Goal: Communication & Community: Answer question/provide support

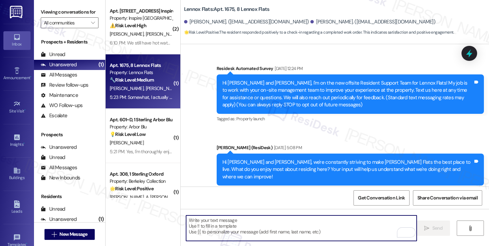
scroll to position [6099, 0]
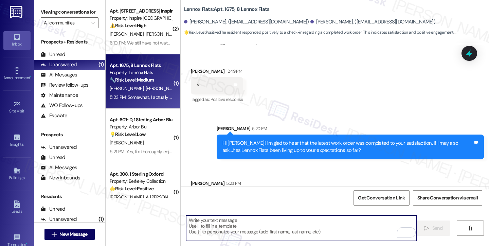
click at [248, 194] on div "Somewhat, I actually put two maintenance orders in for this issue with our wash…" at bounding box center [321, 216] width 250 height 44
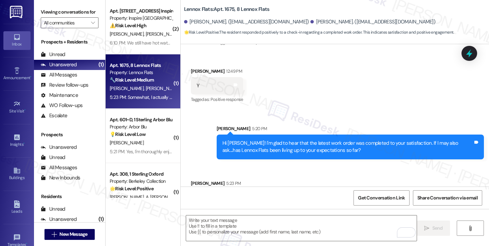
click at [248, 194] on div "Somewhat, I actually put two maintenance orders in for this issue with our wash…" at bounding box center [321, 216] width 250 height 44
click at [291, 139] on div "Hi [PERSON_NAME]! I'm glad to hear that the latest work order was completed to …" at bounding box center [347, 146] width 250 height 15
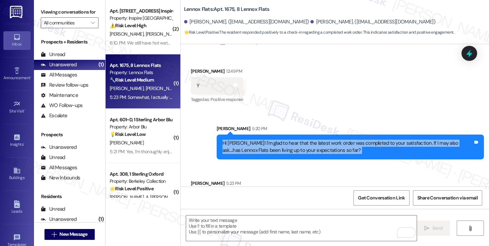
click at [291, 139] on div "Hi [PERSON_NAME]! I'm glad to hear that the latest work order was completed to …" at bounding box center [347, 146] width 250 height 15
click at [335, 139] on div "Hi [PERSON_NAME]! I'm glad to hear that the latest work order was completed to …" at bounding box center [347, 146] width 250 height 15
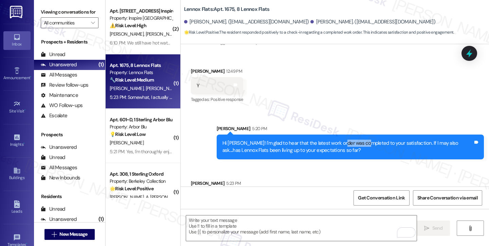
click at [335, 139] on div "Hi [PERSON_NAME]! I'm glad to hear that the latest work order was completed to …" at bounding box center [347, 146] width 250 height 15
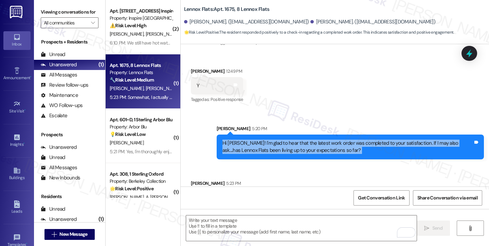
drag, startPoint x: 335, startPoint y: 87, endPoint x: 308, endPoint y: 96, distance: 28.0
click at [335, 139] on div "Hi [PERSON_NAME]! I'm glad to hear that the latest work order was completed to …" at bounding box center [347, 146] width 250 height 15
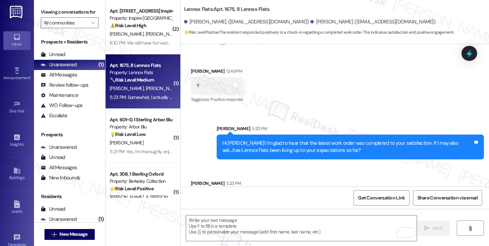
click at [230, 194] on div "Somewhat, I actually put two maintenance orders in for this issue with our wash…" at bounding box center [321, 216] width 250 height 44
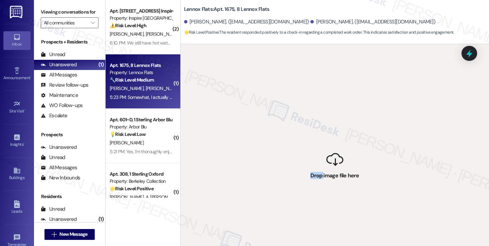
click at [297, 155] on div " Drop image file here" at bounding box center [335, 167] width 308 height 246
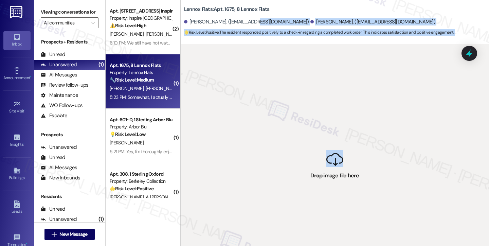
drag, startPoint x: 328, startPoint y: 157, endPoint x: 250, endPoint y: 19, distance: 158.2
click at [250, 19] on div "Lennox Flats: Apt. 1675, 8 Lennox Flats [PERSON_NAME]. ([EMAIL_ADDRESS][DOMAIN_…" at bounding box center [334, 123] width 308 height 246
drag, startPoint x: 352, startPoint y: 166, endPoint x: 297, endPoint y: 26, distance: 149.7
click at [297, 26] on div "Lennox Flats: Apt. 1675, 8 Lennox Flats [PERSON_NAME]. ([EMAIL_ADDRESS][DOMAIN_…" at bounding box center [334, 123] width 308 height 246
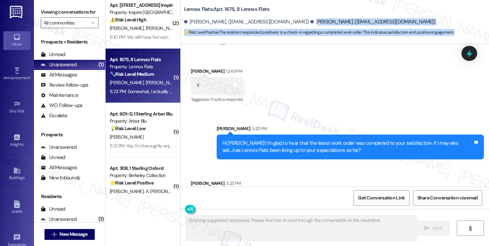
scroll to position [0, 0]
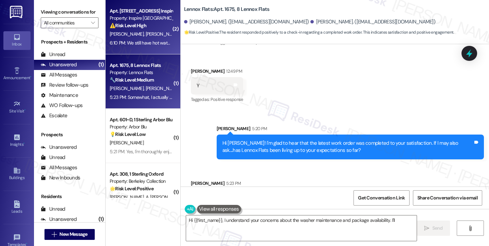
type textarea "Hi {{first_name}}, I understand your concerns about the washer maintenance and …"
click at [124, 33] on span "[PERSON_NAME]" at bounding box center [128, 34] width 36 height 6
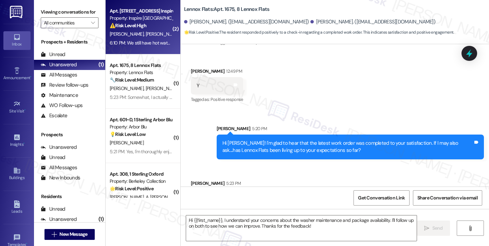
type textarea "Fetching suggested responses. Please feel free to read through the conversation…"
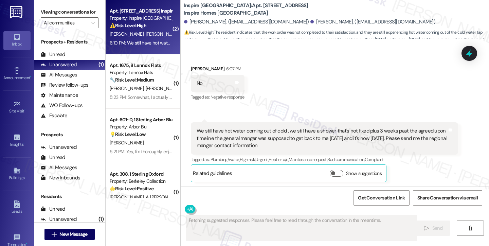
scroll to position [311, 0]
click at [250, 141] on div "We still have hot water coming out of cold , we still have a shower that's not …" at bounding box center [321, 138] width 250 height 22
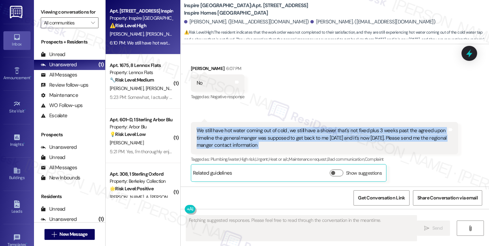
click at [250, 141] on div "We still have hot water coming out of cold , we still have a shower that's not …" at bounding box center [321, 138] width 250 height 22
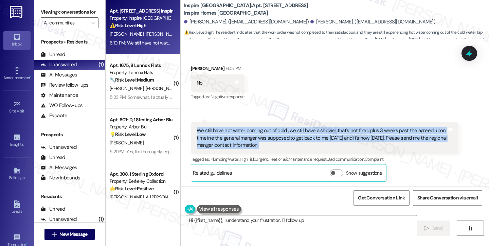
scroll to position [277, 0]
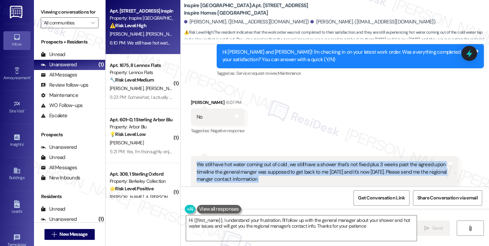
type textarea "Hi {{first_name}}, I understand your frustration. I'll follow up with the gener…"
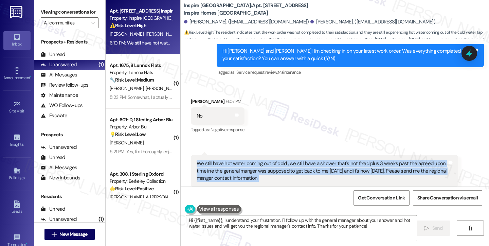
scroll to position [311, 0]
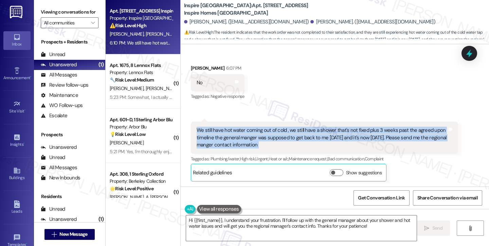
click at [209, 132] on div "We still have hot water coming out of cold , we still have a shower that's not …" at bounding box center [321, 138] width 250 height 22
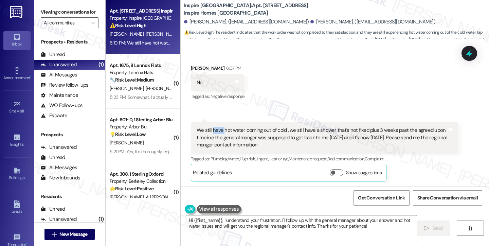
click at [209, 132] on div "We still have hot water coming out of cold , we still have a shower that's not …" at bounding box center [321, 138] width 250 height 22
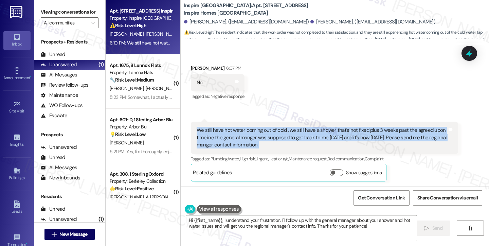
click at [209, 132] on div "We still have hot water coming out of cold , we still have a shower that's not …" at bounding box center [321, 138] width 250 height 22
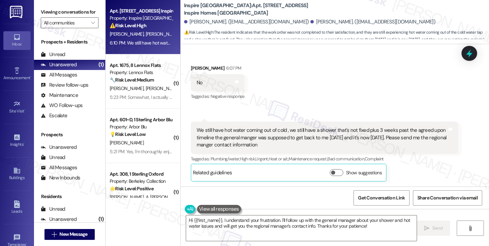
click at [43, 3] on div "Viewing conversations for All communities " at bounding box center [69, 17] width 71 height 35
click at [304, 111] on div "Received via SMS [PERSON_NAME] 6:07 PM No Tags and notes Tagged as: Negative re…" at bounding box center [335, 117] width 308 height 137
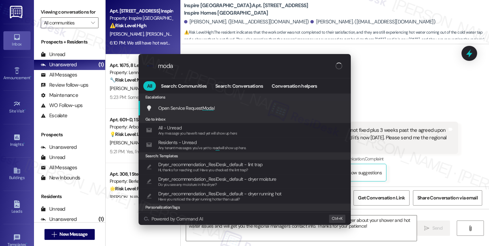
type input "modal"
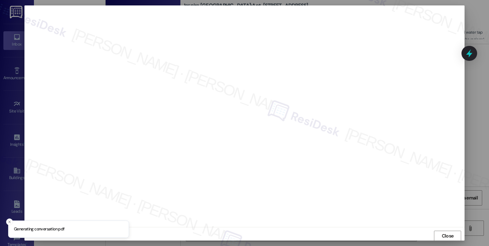
scroll to position [1, 0]
click at [470, 120] on div at bounding box center [244, 123] width 489 height 246
click at [441, 233] on span "Close" at bounding box center [447, 234] width 12 height 7
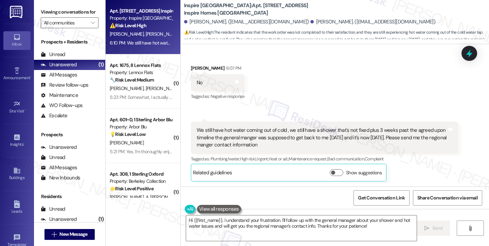
click at [276, 134] on div "We still have hot water coming out of cold , we still have a shower that's not …" at bounding box center [321, 138] width 250 height 22
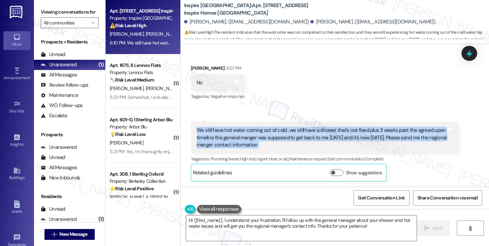
click at [276, 134] on div "We still have hot water coming out of cold , we still have a shower that's not …" at bounding box center [321, 138] width 250 height 22
click at [277, 133] on div "We still have hot water coming out of cold , we still have a shower that's not …" at bounding box center [321, 138] width 250 height 22
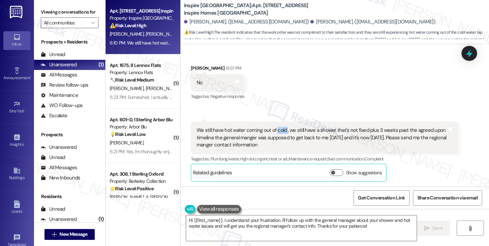
click at [277, 133] on div "We still have hot water coming out of cold , we still have a shower that's not …" at bounding box center [321, 138] width 250 height 22
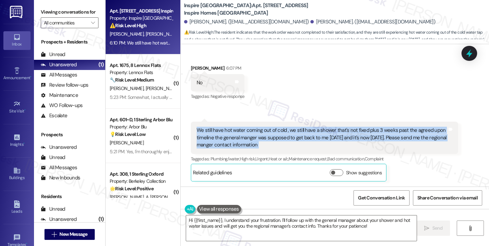
click at [277, 133] on div "We still have hot water coming out of cold , we still have a shower that's not …" at bounding box center [321, 138] width 250 height 22
click at [346, 223] on textarea "Hi {{first_name}}, I understand your frustration. I'll follow up with the gener…" at bounding box center [301, 227] width 230 height 25
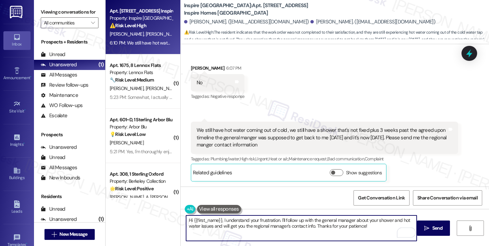
drag, startPoint x: 379, startPoint y: 228, endPoint x: 278, endPoint y: 214, distance: 101.4
click at [278, 214] on div "Hi {{first_name}}, I understand your frustration. I'll follow up with the gener…" at bounding box center [335, 234] width 308 height 51
click at [265, 214] on div "Hi {{first_name}}, I understand your frustration. I'll follow up with the gener…" at bounding box center [335, 234] width 308 height 51
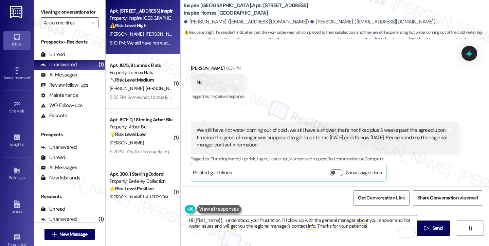
click at [265, 214] on div "Hi {{first_name}}, I understand your frustration. I'll follow up with the gener…" at bounding box center [335, 234] width 308 height 51
click at [265, 220] on textarea "Hi {{first_name}}, I understand your frustration. I'll follow up with the gener…" at bounding box center [301, 227] width 230 height 25
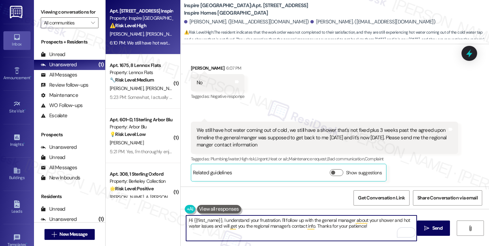
click at [265, 220] on textarea "Hi {{first_name}}, I understand your frustration. I'll follow up with the gener…" at bounding box center [301, 227] width 230 height 25
type textarea "Hi {{first_name}}, I understand your concern with the cold water. I'll follow u…"
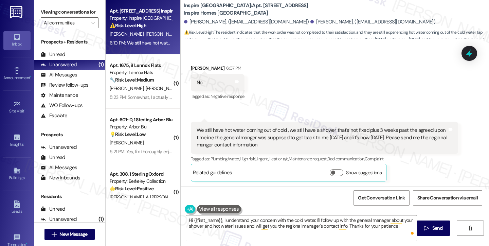
click at [284, 134] on div "We still have hot water coming out of cold , we still have a shower that's not …" at bounding box center [321, 138] width 250 height 22
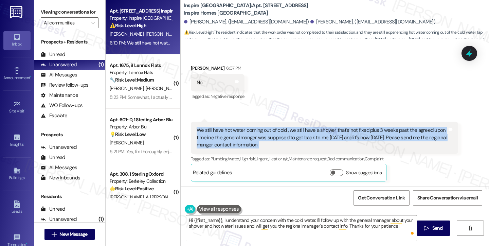
click at [284, 134] on div "We still have hot water coming out of cold , we still have a shower that's not …" at bounding box center [321, 138] width 250 height 22
copy div "We still have hot water coming out of cold , we still have a shower that's not …"
click at [44, 17] on label "Viewing conversations for" at bounding box center [70, 12] width 58 height 11
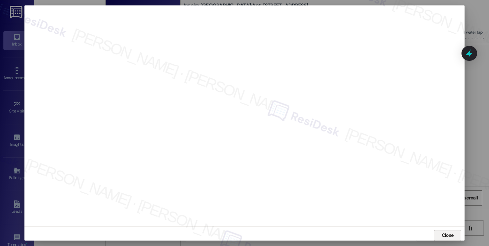
click at [444, 232] on span "Close" at bounding box center [447, 234] width 12 height 7
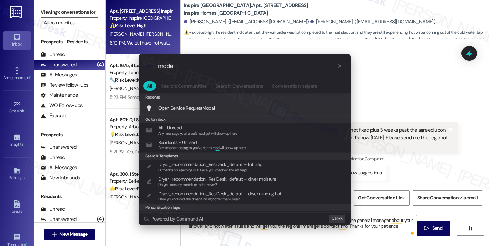
type input "moda"
click at [202, 107] on span "Open Service Request Moda l" at bounding box center [186, 108] width 57 height 6
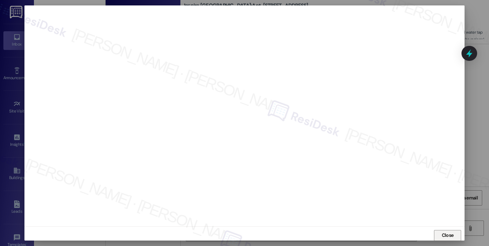
click at [443, 237] on span "Close" at bounding box center [447, 234] width 12 height 7
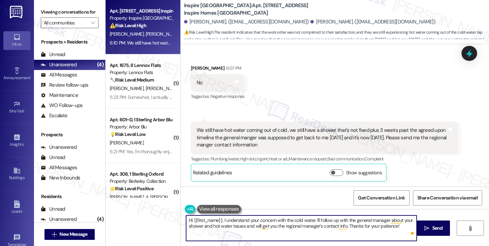
click at [246, 221] on textarea "Hi {{first_name}}, I understand your concern with the cold water. I'll follow u…" at bounding box center [301, 227] width 230 height 25
drag, startPoint x: 399, startPoint y: 226, endPoint x: 219, endPoint y: 220, distance: 180.3
click at [219, 220] on textarea "Hi {{first_name}}, I understand your concern with the cold water. I'll follow u…" at bounding box center [301, 227] width 230 height 25
paste textarea "Thank you for your patience while we followed up on this. Our maintenance partn…"
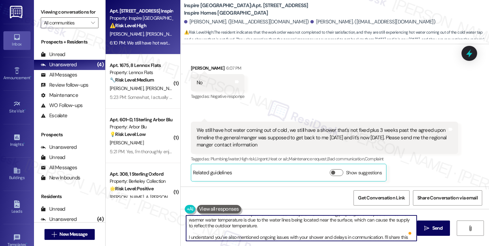
scroll to position [0, 0]
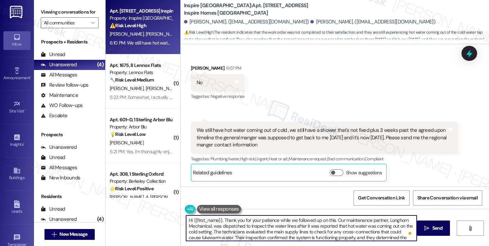
click at [220, 217] on textarea "Hi {{first_name}}, Thank you for your patience while we followed up on this. Ou…" at bounding box center [301, 227] width 230 height 25
click at [349, 223] on textarea "Hi {{first_name}}, thank you for your patience while we followed up on this. Ou…" at bounding box center [301, 227] width 230 height 25
click at [356, 220] on textarea "Hi {{first_name}}, thank you for your patience while we followed up on this. Ou…" at bounding box center [301, 227] width 230 height 25
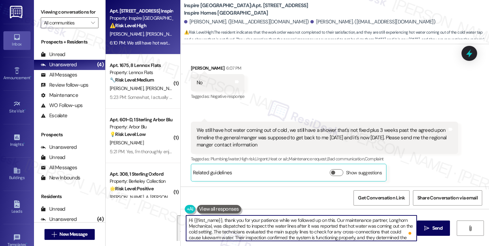
click at [356, 220] on textarea "Hi {{first_name}}, thank you for your patience while we followed up on this. Ou…" at bounding box center [301, 227] width 230 height 25
click at [277, 225] on textarea "Hi {{first_name}}, thank you for your patience while we followed up on this. Ou…" at bounding box center [301, 227] width 230 height 25
click at [332, 219] on textarea "Hi {{first_name}}, thank you for your patience while we followed up on this. Ou…" at bounding box center [301, 227] width 230 height 25
click at [395, 217] on textarea "Hi {{first_name}}, thank you for your patience while we followed up on this. I …" at bounding box center [301, 227] width 230 height 25
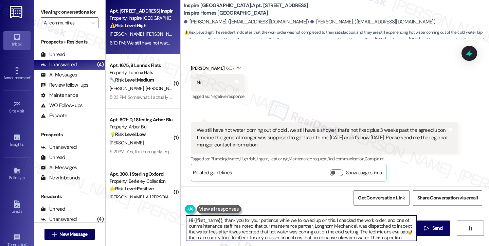
click at [395, 217] on textarea "Hi {{first_name}}, thank you for your patience while we followed up on this. I …" at bounding box center [301, 227] width 230 height 25
click at [289, 230] on textarea "Hi {{first_name}}, thank you for your patience while we followed up on this. I …" at bounding box center [301, 227] width 230 height 25
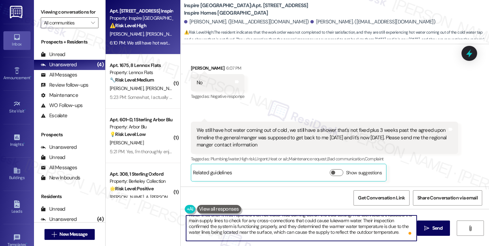
click at [224, 225] on textarea "Hi {{first_name}}, thank you for your patience while we followed up on this. I …" at bounding box center [301, 227] width 230 height 25
click at [242, 233] on textarea "Hi {{first_name}}, thank you for your patience while we followed up on this. I …" at bounding box center [301, 227] width 230 height 25
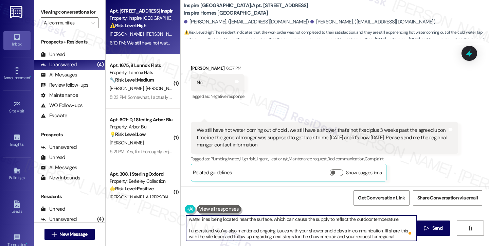
scroll to position [36, 0]
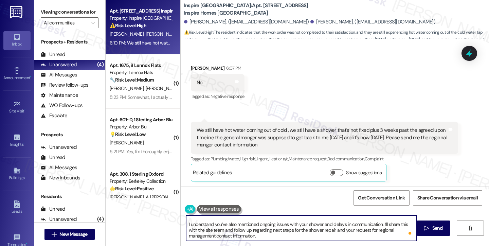
click at [236, 224] on textarea "Hi {{first_name}}, thank you for your patience while we followed up on this. I …" at bounding box center [301, 227] width 230 height 25
click at [278, 230] on textarea "Hi {{first_name}}, thank you for your patience while we followed up on this. I …" at bounding box center [301, 227] width 230 height 25
click at [295, 222] on textarea "Hi {{first_name}}, thank you for your patience while we followed up on this. I …" at bounding box center [301, 227] width 230 height 25
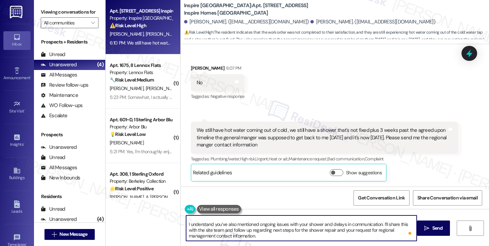
click at [296, 229] on textarea "Hi {{first_name}}, thank you for your patience while we followed up on this. I …" at bounding box center [301, 227] width 230 height 25
click at [325, 226] on textarea "Hi {{first_name}}, thank you for your patience while we followed up on this. I …" at bounding box center [301, 227] width 230 height 25
click at [311, 233] on textarea "Hi {{first_name}}, thank you for your patience while we followed up on this. I …" at bounding box center [301, 227] width 230 height 25
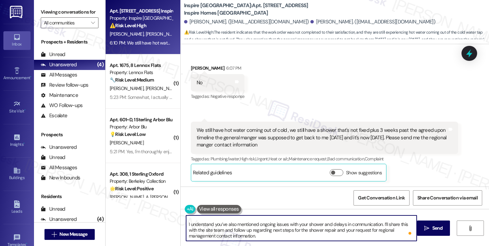
click at [324, 135] on div "We still have hot water coming out of cold , we still have a shower that's not …" at bounding box center [321, 138] width 250 height 22
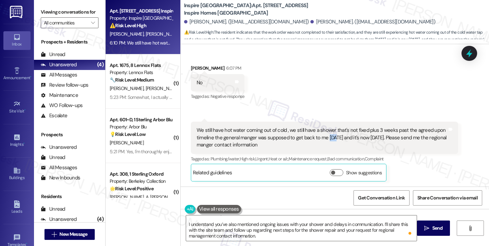
click at [324, 135] on div "We still have hot water coming out of cold , we still have a shower that's not …" at bounding box center [321, 138] width 250 height 22
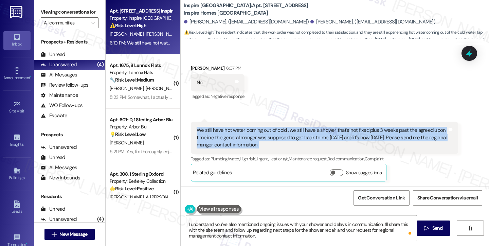
click at [324, 135] on div "We still have hot water coming out of cold , we still have a shower that's not …" at bounding box center [321, 138] width 250 height 22
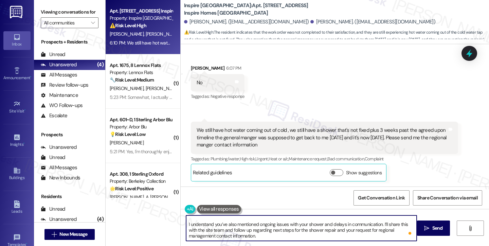
click at [281, 227] on textarea "Hi {{first_name}}, thank you for your patience while we followed up on this. I …" at bounding box center [301, 227] width 230 height 25
click at [300, 232] on textarea "Hi {{first_name}}, thank you for your patience while we followed up on this. I …" at bounding box center [301, 227] width 230 height 25
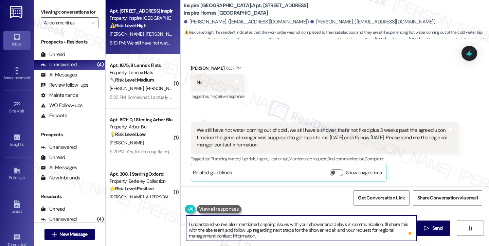
click at [300, 232] on textarea "Hi {{first_name}}, thank you for your patience while we followed up on this. I …" at bounding box center [301, 227] width 230 height 25
click at [270, 236] on textarea "Hi {{first_name}}, thank you for your patience while we followed up on this. I …" at bounding box center [301, 227] width 230 height 25
type textarea "Hi {{first_name}}, thank you for your patience while we followed up on this. I …"
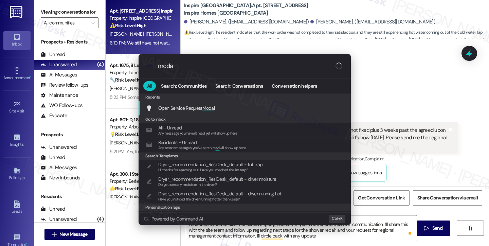
type input "modal"
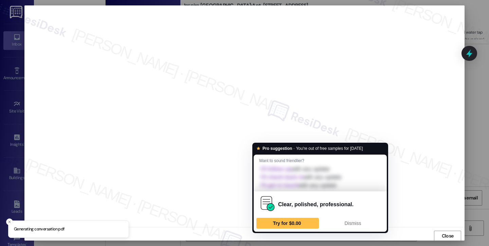
scroll to position [1, 0]
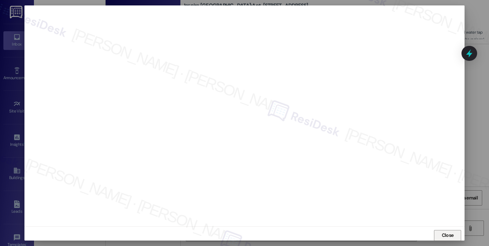
click at [448, 236] on span "Close" at bounding box center [447, 234] width 12 height 7
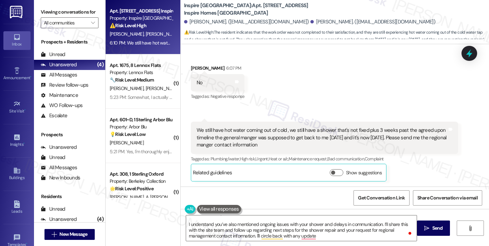
click at [277, 138] on div "We still have hot water coming out of cold , we still have a shower that's not …" at bounding box center [321, 138] width 250 height 22
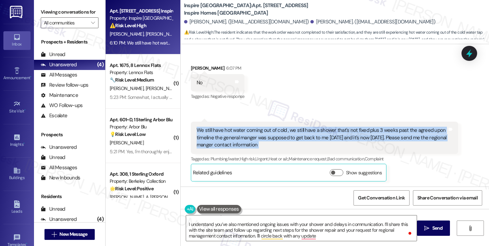
click at [277, 138] on div "We still have hot water coming out of cold , we still have a shower that's not …" at bounding box center [321, 138] width 250 height 22
click at [304, 135] on div "We still have hot water coming out of cold , we still have a shower that's not …" at bounding box center [321, 138] width 250 height 22
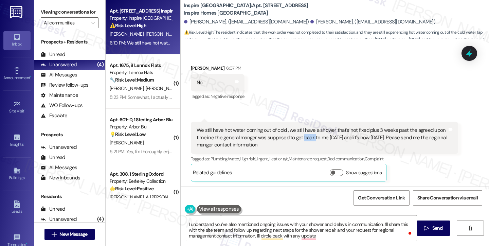
click at [304, 135] on div "We still have hot water coming out of cold , we still have a shower that's not …" at bounding box center [321, 138] width 250 height 22
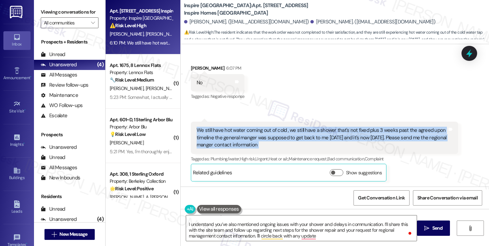
click at [304, 135] on div "We still have hot water coming out of cold , we still have a shower that's not …" at bounding box center [321, 138] width 250 height 22
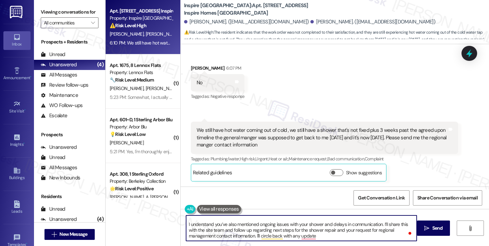
drag, startPoint x: 378, startPoint y: 223, endPoint x: 319, endPoint y: 223, distance: 58.7
click at [319, 223] on textarea "Hi {{first_name}}, thank you for your patience while we followed up on this. I …" at bounding box center [301, 227] width 230 height 25
click at [362, 223] on textarea "Hi {{first_name}}, thank you for your patience while we followed up on this. I …" at bounding box center [301, 227] width 230 height 25
click at [362, 229] on textarea "Hi {{first_name}}, thank you for your patience while we followed up on this. I …" at bounding box center [301, 227] width 230 height 25
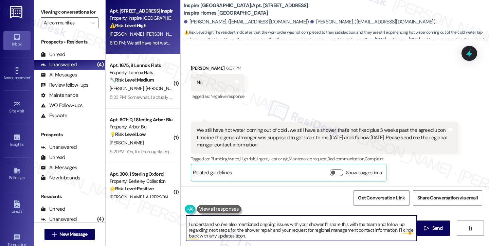
click at [333, 231] on textarea "Hi {{first_name}}, thank you for your patience while we followed up on this. I …" at bounding box center [301, 227] width 230 height 25
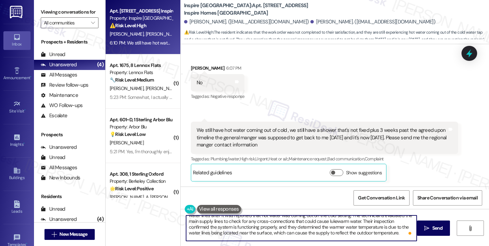
scroll to position [0, 0]
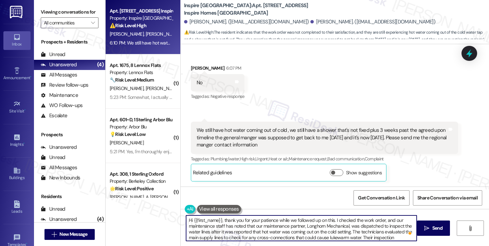
click at [191, 69] on div "[PERSON_NAME] 6:07 PM" at bounding box center [218, 69] width 54 height 10
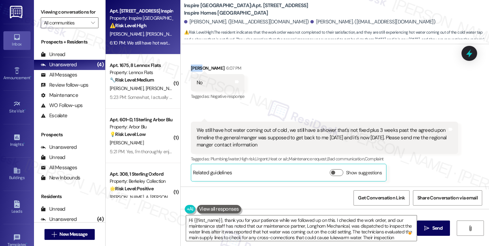
click at [191, 69] on div "[PERSON_NAME] 6:07 PM" at bounding box center [218, 69] width 54 height 10
copy div "[PERSON_NAME]"
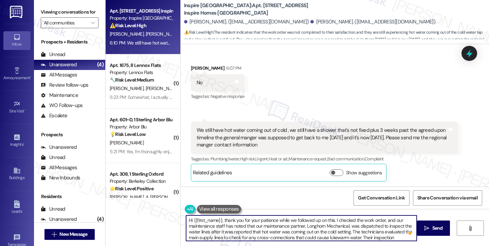
drag, startPoint x: 189, startPoint y: 220, endPoint x: 218, endPoint y: 219, distance: 28.9
click at [218, 219] on textarea "Hi {{first_name}}, thank you for your patience while we followed up on this. I …" at bounding box center [301, 227] width 230 height 25
paste textarea "[PERSON_NAME]"
drag, startPoint x: 313, startPoint y: 218, endPoint x: 259, endPoint y: 217, distance: 54.0
click at [259, 217] on textarea "Hi [PERSON_NAME], thank you for your patience while we followed up on this. I c…" at bounding box center [301, 227] width 230 height 25
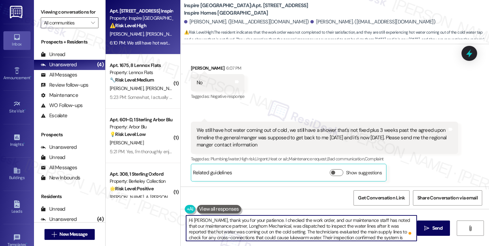
click at [307, 230] on textarea "Hi [PERSON_NAME], thank you for your patience. I checked the work order, and ou…" at bounding box center [301, 227] width 230 height 25
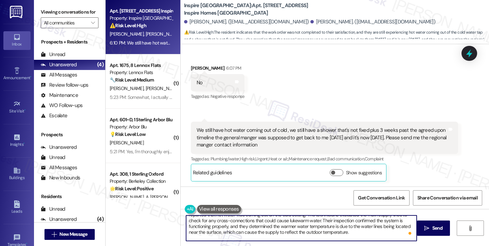
type textarea "Hi [PERSON_NAME], thank you for your patience. I checked the work order, and ou…"
click at [271, 225] on textarea "Hi [PERSON_NAME], thank you for your patience. I checked the work order, and ou…" at bounding box center [301, 227] width 230 height 25
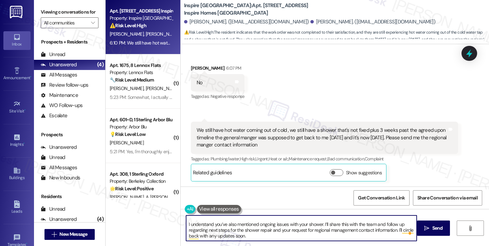
click at [276, 143] on div "We still have hot water coming out of cold , we still have a shower that's not …" at bounding box center [321, 138] width 250 height 22
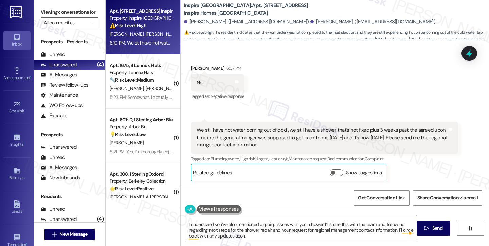
click at [276, 142] on div "We still have hot water coming out of cold , we still have a shower that's not …" at bounding box center [321, 138] width 250 height 22
click at [261, 133] on div "We still have hot water coming out of cold , we still have a shower that's not …" at bounding box center [321, 138] width 250 height 22
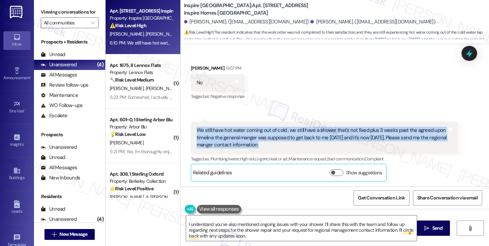
click at [261, 133] on div "We still have hot water coming out of cold , we still have a shower that's not …" at bounding box center [321, 138] width 250 height 22
click at [278, 127] on div "We still have hot water coming out of cold , we still have a shower that's not …" at bounding box center [321, 138] width 250 height 22
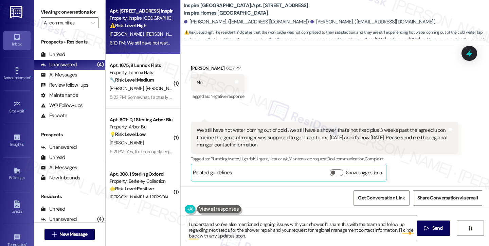
click at [219, 127] on div "We still have hot water coming out of cold , we still have a shower that's not …" at bounding box center [321, 138] width 250 height 22
click at [186, 127] on div "Received via SMS 6:10 PM [PERSON_NAME] Question Neutral 6:10 PM We still have h…" at bounding box center [324, 151] width 277 height 70
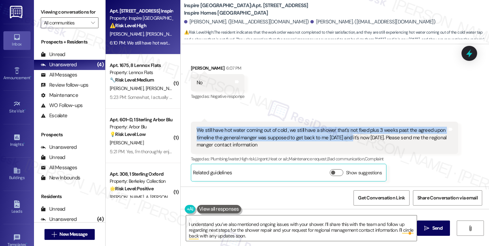
drag, startPoint x: 189, startPoint y: 129, endPoint x: 346, endPoint y: 137, distance: 157.3
click at [346, 137] on div "We still have hot water coming out of cold , we still have a shower that's not …" at bounding box center [324, 137] width 267 height 32
copy div "We still have hot water coming out of cold , we still have a shower that's not …"
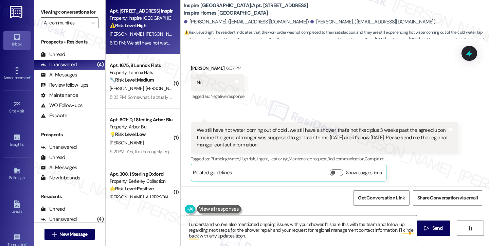
click at [275, 235] on textarea "Hi [PERSON_NAME], thank you for your patience. I checked the work order, and ou…" at bounding box center [301, 227] width 230 height 25
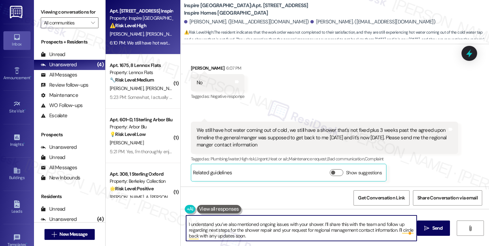
scroll to position [0, 0]
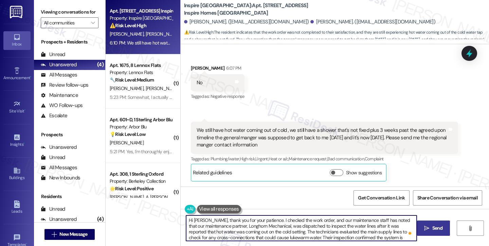
click at [428, 225] on icon "" at bounding box center [426, 227] width 5 height 5
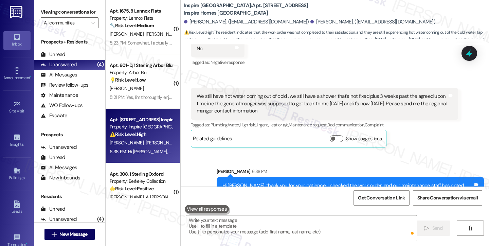
scroll to position [424, 0]
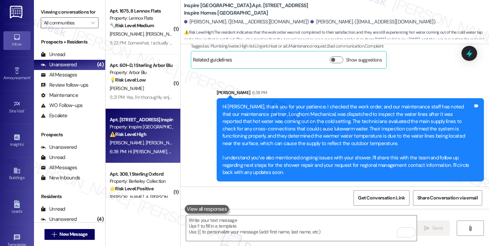
click at [286, 104] on div "Hi [PERSON_NAME], thank you for your patience. I checked the work order, and ou…" at bounding box center [347, 139] width 250 height 73
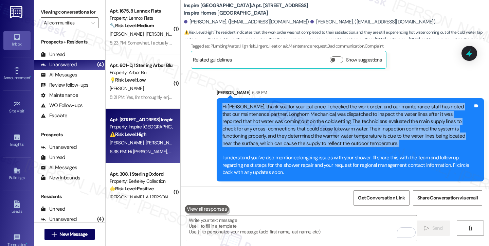
click at [286, 104] on div "Hi [PERSON_NAME], thank you for your patience. I checked the work order, and ou…" at bounding box center [347, 139] width 250 height 73
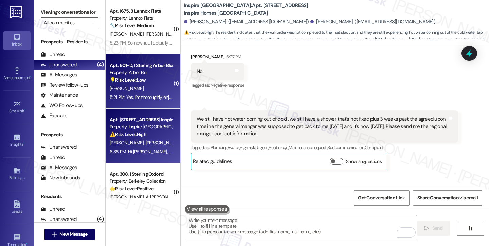
scroll to position [322, 0]
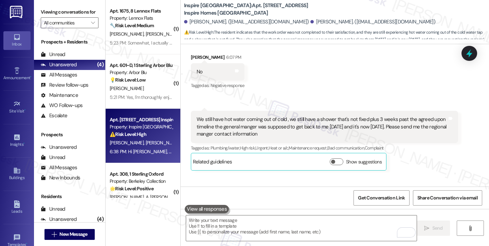
click at [340, 125] on div "We still have hot water coming out of cold , we still have a shower that's not …" at bounding box center [321, 127] width 250 height 22
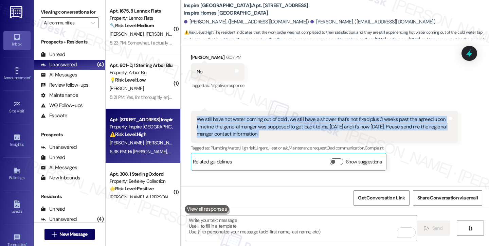
click at [340, 125] on div "We still have hot water coming out of cold , we still have a shower that's not …" at bounding box center [321, 127] width 250 height 22
click at [311, 134] on div "We still have hot water coming out of cold , we still have a shower that's not …" at bounding box center [321, 127] width 250 height 22
click at [475, 54] on div at bounding box center [469, 52] width 20 height 19
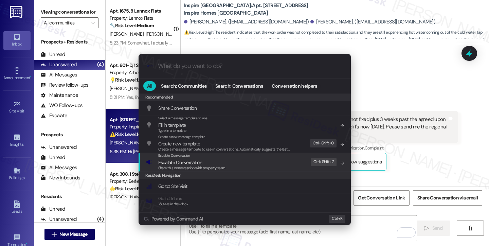
click at [216, 161] on span "Escalate Conversation" at bounding box center [191, 161] width 67 height 7
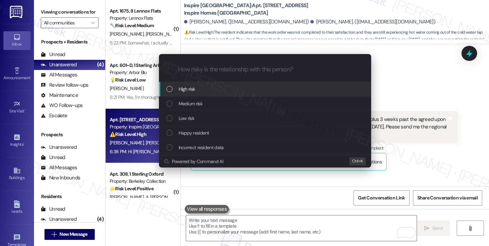
click at [405, 69] on div "Escalate Conversation How risky is the relationship with this person? Topics (e…" at bounding box center [244, 123] width 489 height 246
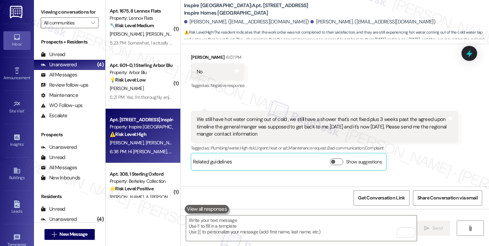
click at [256, 109] on div "Received via SMS 6:10 PM [PERSON_NAME] Question Neutral 6:10 PM We still have h…" at bounding box center [324, 141] width 277 height 70
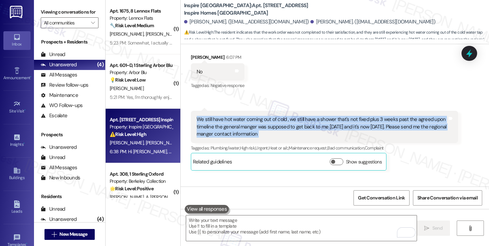
click at [256, 109] on div "Received via SMS 6:10 PM [PERSON_NAME] Question Neutral 6:10 PM We still have h…" at bounding box center [324, 141] width 277 height 70
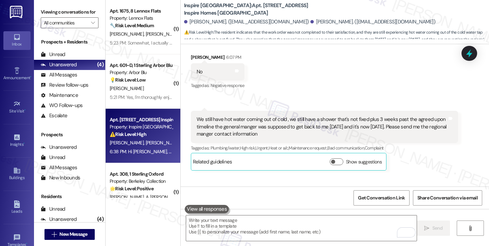
drag, startPoint x: 43, startPoint y: 11, endPoint x: 59, endPoint y: 5, distance: 16.8
click at [43, 11] on label "Viewing conversations for" at bounding box center [70, 12] width 58 height 11
click at [284, 130] on div "We still have hot water coming out of cold , we still have a shower that's not …" at bounding box center [321, 127] width 250 height 22
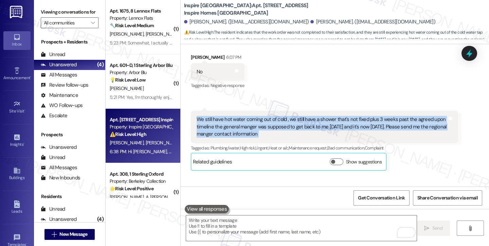
click at [284, 130] on div "We still have hot water coming out of cold , we still have a shower that's not …" at bounding box center [321, 127] width 250 height 22
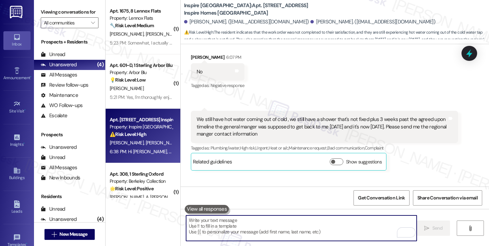
drag, startPoint x: 268, startPoint y: 222, endPoint x: 271, endPoint y: 222, distance: 3.4
click at [268, 222] on textarea "To enrich screen reader interactions, please activate Accessibility in Grammarl…" at bounding box center [301, 227] width 230 height 25
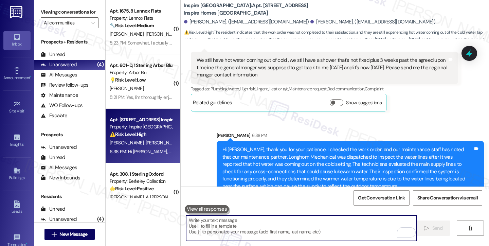
scroll to position [424, 0]
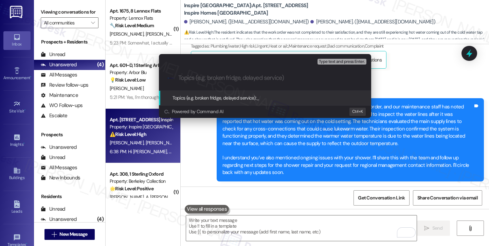
click at [395, 116] on div "Escalate Conversation High risk Topics (e.g. broken fridge, delayed service) An…" at bounding box center [244, 123] width 489 height 246
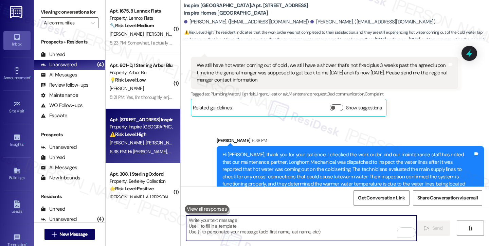
scroll to position [356, 0]
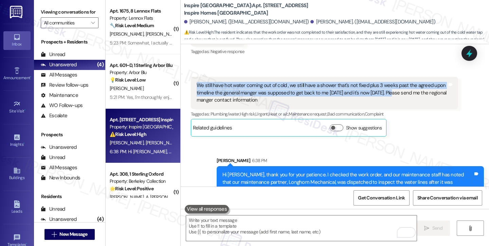
drag, startPoint x: 189, startPoint y: 85, endPoint x: 389, endPoint y: 92, distance: 199.3
click at [389, 92] on div "We still have hot water coming out of cold , we still have a shower that's not …" at bounding box center [324, 93] width 267 height 32
copy div "We still have hot water coming out of cold , we still have a shower that's not …"
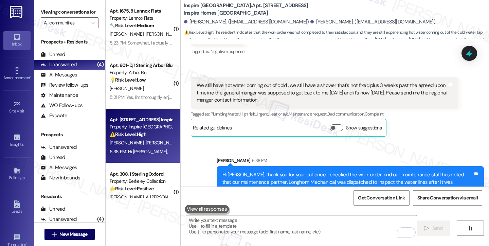
click at [47, 13] on label "Viewing conversations for" at bounding box center [70, 12] width 58 height 11
click at [332, 82] on div "We still have hot water coming out of cold , we still have a shower that's not …" at bounding box center [321, 93] width 250 height 22
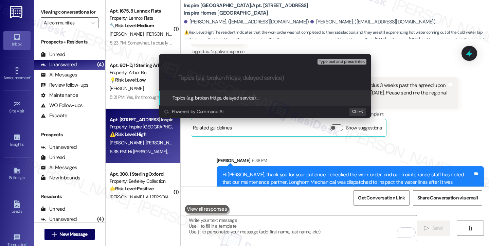
paste input "Hot Water, Shower Repair, and Delayed Response"
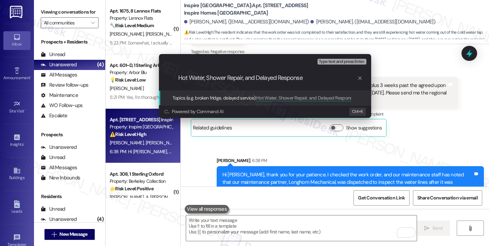
click at [313, 76] on input "Hot Water, Shower Repair, and Delayed Response" at bounding box center [267, 77] width 179 height 7
drag, startPoint x: 311, startPoint y: 81, endPoint x: 262, endPoint y: 79, distance: 48.9
click at [243, 82] on div ".cls-1{fill:#0a055f;}.cls-2{fill:#0cc4c4;} resideskLogoBlueOrange Hot Water, Sh…" at bounding box center [265, 78] width 212 height 24
type input "Hot Water, Shower Repair, and Delayed Response Concerns - asking for regional m…"
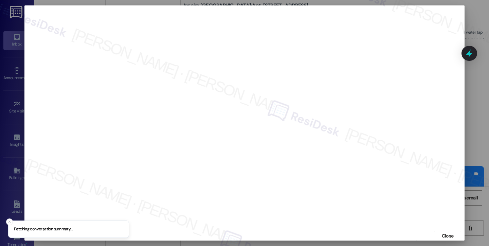
scroll to position [1, 0]
click at [444, 234] on span "Close" at bounding box center [447, 234] width 12 height 7
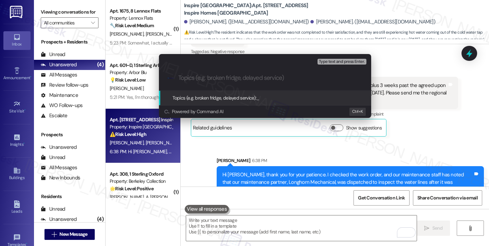
paste input "Hot Water, Shower Repair, and Delayed Response Concerns - asking for regional m…"
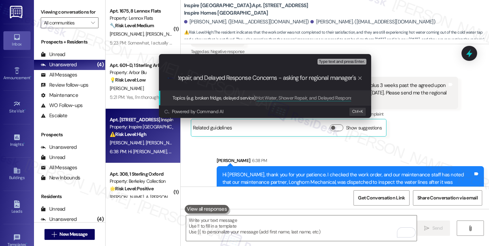
scroll to position [0, 0]
drag, startPoint x: 219, startPoint y: 78, endPoint x: 246, endPoint y: 77, distance: 26.8
click at [246, 77] on input "Hot Water, Shower Repair, and Delayed Response Concerns - asking for regional m…" at bounding box center [267, 77] width 179 height 7
click at [205, 76] on input "Hot Water, Shower Repair Concerns - asking for regional manager's contact info" at bounding box center [267, 77] width 179 height 7
type input "Hot Water and Shower Repair Concerns - asking for regional manager's contact in…"
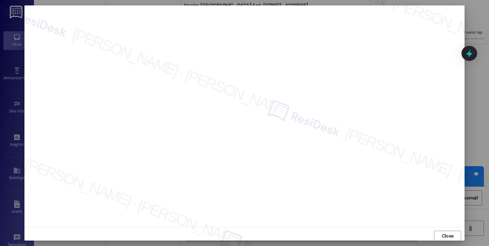
drag, startPoint x: 436, startPoint y: 235, endPoint x: 433, endPoint y: 233, distance: 3.5
click at [436, 234] on button "Close" at bounding box center [447, 235] width 27 height 11
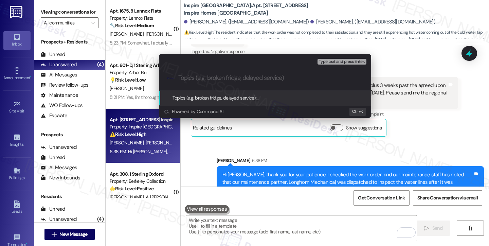
paste input "Hot Water and Shower Repair Concerns - asking for regional manager's contact in…"
type input "Hot Water and Shower Repair Concerns - asking for regional manager's contact in…"
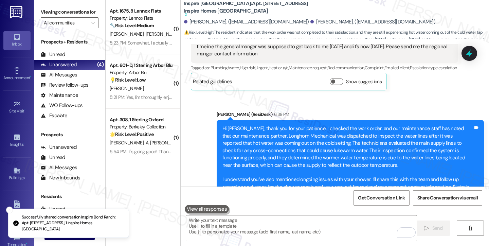
scroll to position [441, 0]
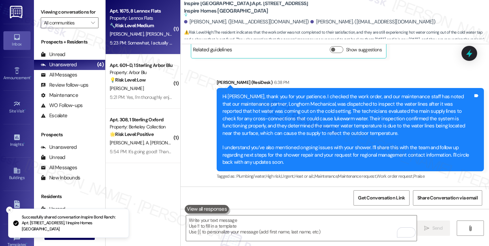
click at [146, 34] on span "[PERSON_NAME]" at bounding box center [162, 34] width 34 height 6
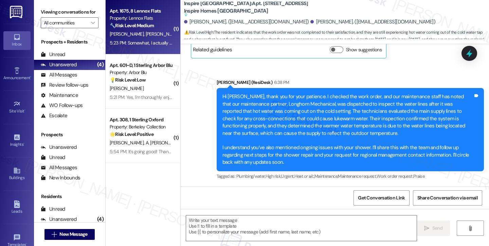
type textarea "Fetching suggested responses. Please feel free to read through the conversation…"
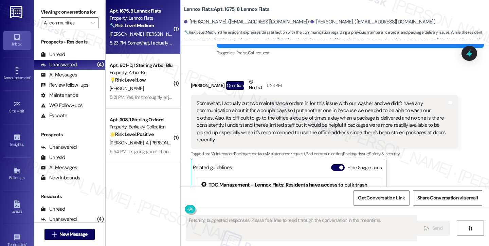
scroll to position [6141, 0]
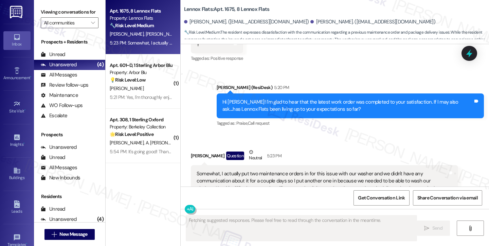
click at [226, 170] on div "Somewhat, I actually put two maintenance orders in for this issue with our wash…" at bounding box center [321, 192] width 250 height 44
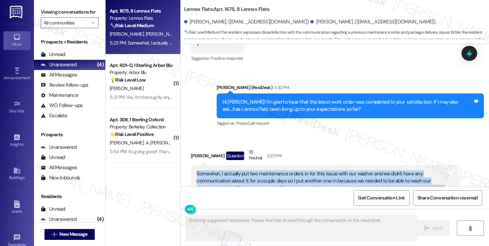
click at [226, 170] on div "Somewhat, I actually put two maintenance orders in for this issue with our wash…" at bounding box center [321, 192] width 250 height 44
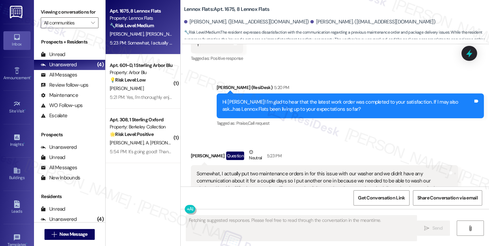
click at [325, 148] on div "[PERSON_NAME] Question Neutral 5:23 PM" at bounding box center [324, 156] width 267 height 17
click at [297, 170] on div "Somewhat, I actually put two maintenance orders in for this issue with our wash…" at bounding box center [321, 192] width 250 height 44
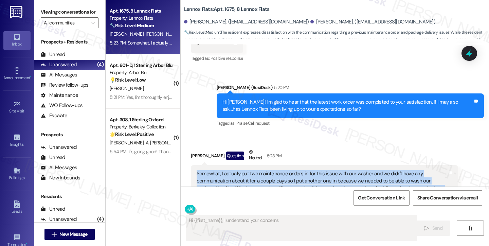
click at [297, 170] on div "Somewhat, I actually put two maintenance orders in for this issue with our wash…" at bounding box center [321, 192] width 250 height 44
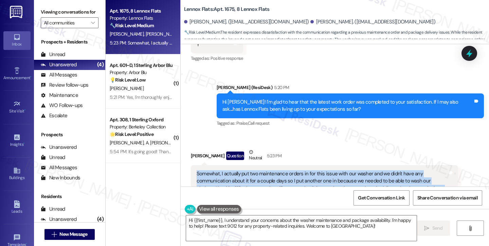
copy div "Somewhat, I actually put two maintenance orders in for this issue with our wash…"
click at [303, 170] on div "Somewhat, I actually put two maintenance orders in for this issue with our wash…" at bounding box center [321, 192] width 250 height 44
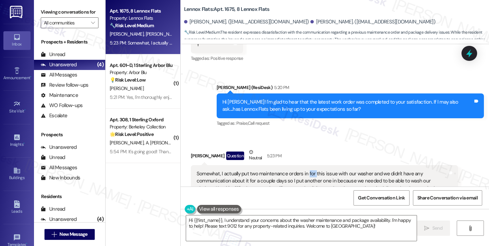
click at [303, 170] on div "Somewhat, I actually put two maintenance orders in for this issue with our wash…" at bounding box center [321, 192] width 250 height 44
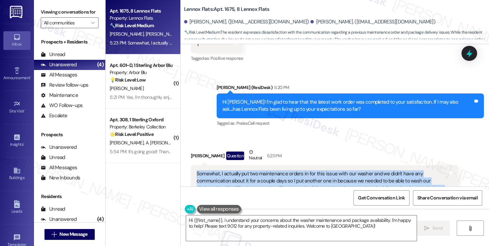
click at [303, 170] on div "Somewhat, I actually put two maintenance orders in for this issue with our wash…" at bounding box center [321, 192] width 250 height 44
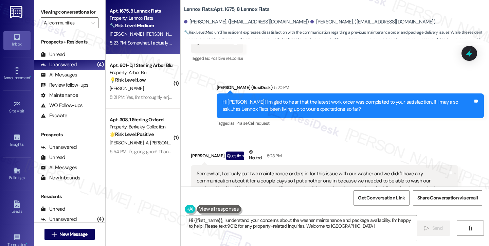
click at [186, 143] on div "Received via SMS [PERSON_NAME] Question Neutral 5:23 PM Somewhat, I actually pu…" at bounding box center [324, 246] width 277 height 206
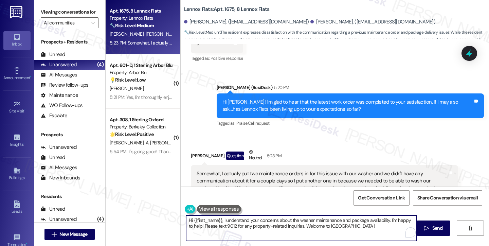
drag, startPoint x: 190, startPoint y: 219, endPoint x: 219, endPoint y: 213, distance: 29.7
click at [219, 215] on div "Hi {{first_name}}, I understand your concerns about the washer maintenance and …" at bounding box center [297, 228] width 231 height 26
paste textarea "Somewhat, I actually put two maintenance orders in for this issue with our wash…"
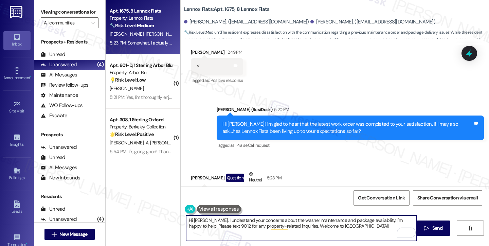
scroll to position [6107, 0]
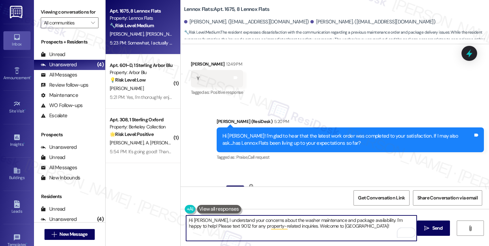
drag, startPoint x: 202, startPoint y: 219, endPoint x: 157, endPoint y: 220, distance: 44.5
click at [157, 220] on div "Apt. 1675, 8 Lennox Flats Property: Lennox Flats 🔧 Risk Level: Medium The resid…" at bounding box center [297, 123] width 383 height 246
click at [349, 219] on textarea "I understand your concerns about the washer maintenance and package availabilit…" at bounding box center [301, 227] width 230 height 25
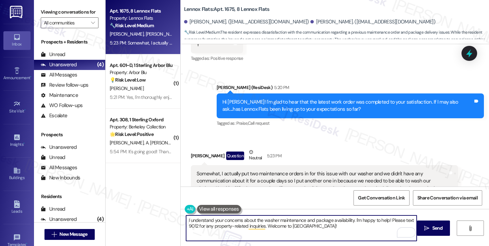
type textarea "I understand your concerns about the washer maintenance and package availabilit…"
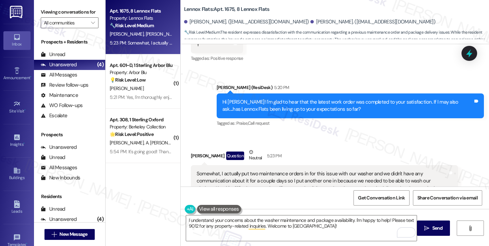
click at [314, 170] on div "Somewhat, I actually put two maintenance orders in for this issue with our wash…" at bounding box center [321, 192] width 250 height 44
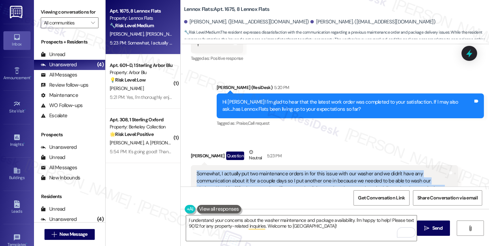
click at [314, 170] on div "Somewhat, I actually put two maintenance orders in for this issue with our wash…" at bounding box center [321, 192] width 250 height 44
copy div "Somewhat, I actually put two maintenance orders in for this issue with our wash…"
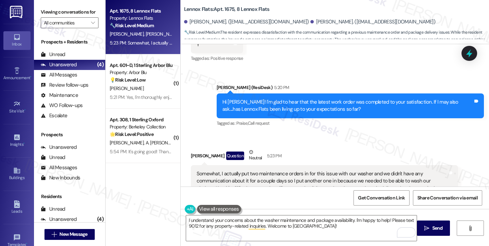
drag, startPoint x: 38, startPoint y: 9, endPoint x: 44, endPoint y: 11, distance: 5.7
click at [38, 9] on div "Viewing conversations for All communities " at bounding box center [69, 17] width 71 height 35
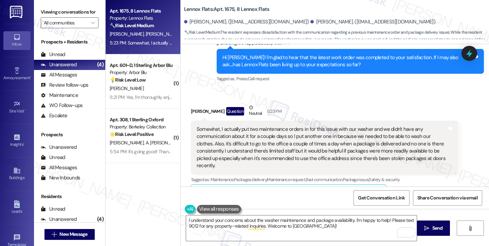
scroll to position [6243, 0]
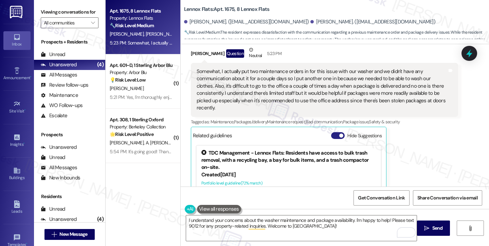
click at [339, 133] on span "button" at bounding box center [341, 135] width 4 height 4
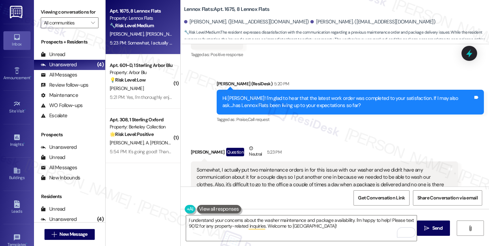
click at [37, 10] on div "Viewing conversations for All communities " at bounding box center [69, 17] width 71 height 35
click at [337, 166] on div "Somewhat, I actually put two maintenance orders in for this issue with our wash…" at bounding box center [321, 188] width 250 height 44
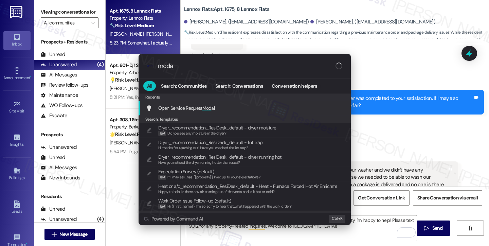
type input "modal"
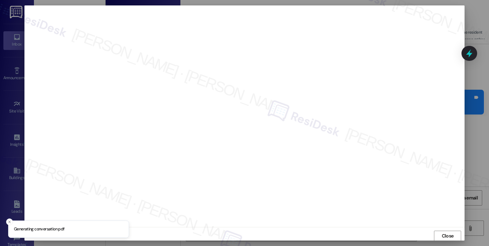
scroll to position [1, 0]
click at [449, 234] on span "Close" at bounding box center [447, 234] width 12 height 7
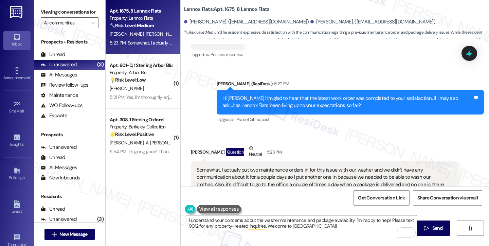
click at [256, 166] on div "Somewhat, I actually put two maintenance orders in for this issue with our wash…" at bounding box center [321, 188] width 250 height 44
click at [263, 166] on div "Somewhat, I actually put two maintenance orders in for this issue with our wash…" at bounding box center [321, 188] width 250 height 44
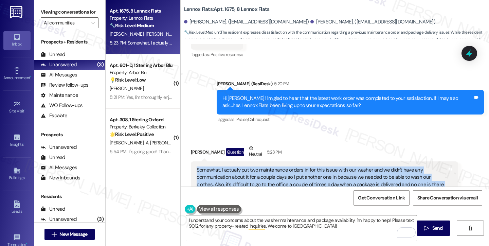
click at [263, 166] on div "Somewhat, I actually put two maintenance orders in for this issue with our wash…" at bounding box center [321, 188] width 250 height 44
click at [227, 166] on div "Somewhat, I actually put two maintenance orders in for this issue with our wash…" at bounding box center [321, 188] width 250 height 44
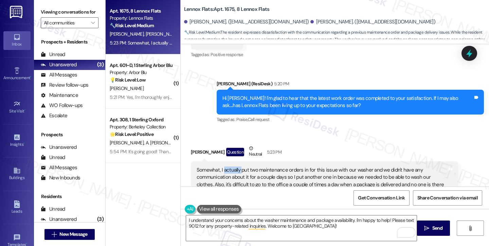
click at [227, 166] on div "Somewhat, I actually put two maintenance orders in for this issue with our wash…" at bounding box center [321, 188] width 250 height 44
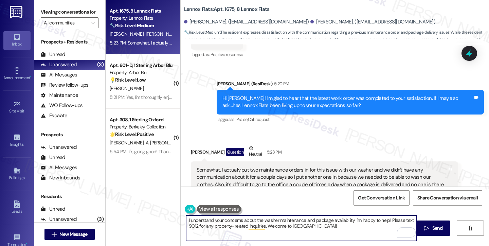
click at [294, 219] on textarea "I understand your concerns about the washer maintenance and package availabilit…" at bounding box center [301, 227] width 230 height 25
click at [330, 219] on textarea "I understand your concerns about the washer maintenance and package availabilit…" at bounding box center [301, 227] width 230 height 25
click at [349, 221] on textarea "I understand your concerns about the washer maintenance and package availabilit…" at bounding box center [301, 227] width 230 height 25
click at [353, 166] on div "Somewhat, I actually put two maintenance orders in for this issue with our wash…" at bounding box center [321, 188] width 250 height 44
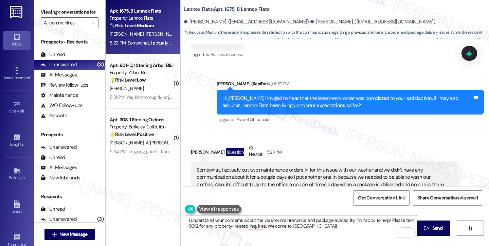
click at [353, 166] on div "Somewhat, I actually put two maintenance orders in for this issue with our wash…" at bounding box center [321, 188] width 250 height 44
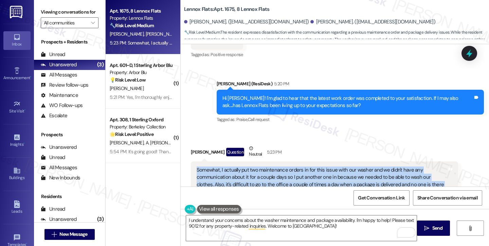
click at [353, 166] on div "Somewhat, I actually put two maintenance orders in for this issue with our wash…" at bounding box center [321, 188] width 250 height 44
copy div "Somewhat, I actually put two maintenance orders in for this issue with our wash…"
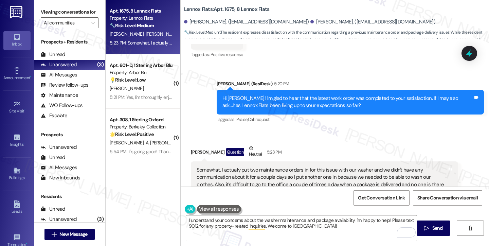
click at [40, 11] on div "Viewing conversations for All communities " at bounding box center [69, 17] width 71 height 35
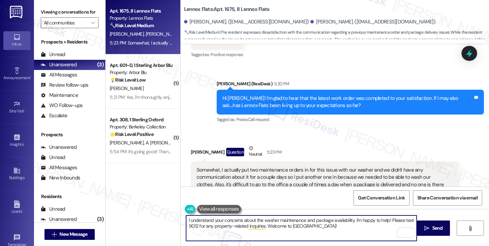
click at [262, 226] on textarea "I understand your concerns about the washer maintenance and package availabilit…" at bounding box center [301, 227] width 230 height 25
click at [310, 223] on textarea "I understand your concerns about the washer maintenance and package availabilit…" at bounding box center [301, 227] width 230 height 25
click at [265, 224] on textarea "I understand your concerns about the washer maintenance and package availabilit…" at bounding box center [301, 227] width 230 height 25
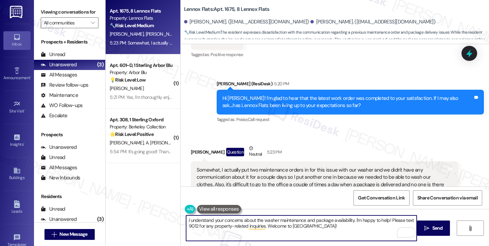
drag, startPoint x: 253, startPoint y: 220, endPoint x: 293, endPoint y: 219, distance: 40.1
click at [293, 219] on textarea "I understand your concerns about the washer maintenance and package availabilit…" at bounding box center [301, 227] width 230 height 25
click at [295, 218] on textarea "I understand your concerns about the washer maintenance and package availabilit…" at bounding box center [301, 227] width 230 height 25
click at [300, 218] on textarea "I understand your concerns about the washer maintenance and package availabilit…" at bounding box center [301, 227] width 230 height 25
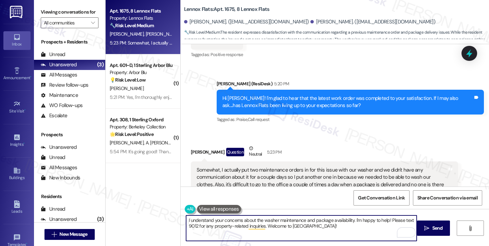
click at [317, 221] on textarea "I understand your concerns about the washer maintenance and package availabilit…" at bounding box center [301, 227] width 230 height 25
drag, startPoint x: 361, startPoint y: 225, endPoint x: 351, endPoint y: 218, distance: 12.2
click at [351, 218] on textarea "I understand your concerns about the washer maintenance and package availabilit…" at bounding box center [301, 227] width 230 height 25
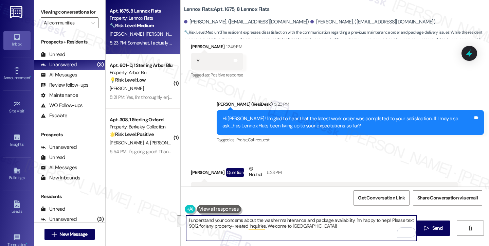
scroll to position [6144, 0]
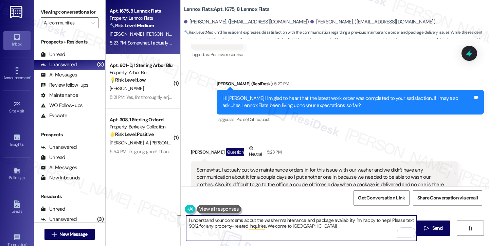
click at [253, 166] on div "Somewhat, I actually put two maintenance orders in for this issue with our wash…" at bounding box center [321, 188] width 250 height 44
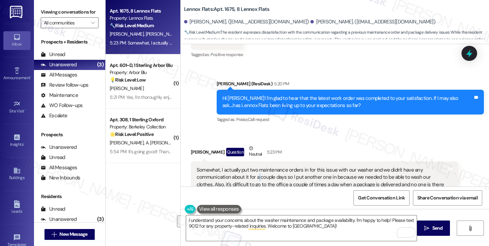
click at [253, 166] on div "Somewhat, I actually put two maintenance orders in for this issue with our wash…" at bounding box center [321, 188] width 250 height 44
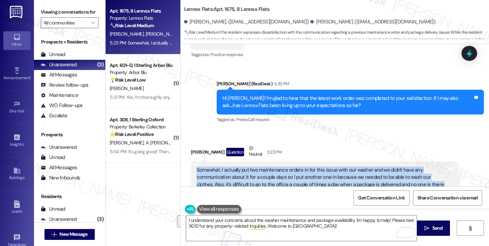
click at [253, 166] on div "Somewhat, I actually put two maintenance orders in for this issue with our wash…" at bounding box center [321, 188] width 250 height 44
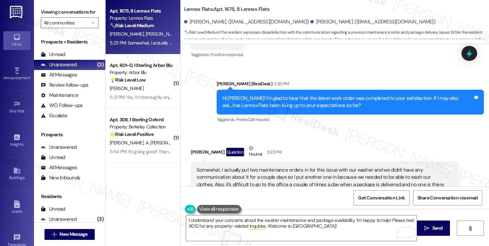
drag, startPoint x: 39, startPoint y: 8, endPoint x: 49, endPoint y: 10, distance: 10.4
click at [39, 8] on div "Viewing conversations for All communities " at bounding box center [69, 17] width 71 height 35
click at [322, 231] on textarea "I understand your concerns about the washer maintenance and package availabilit…" at bounding box center [301, 227] width 230 height 25
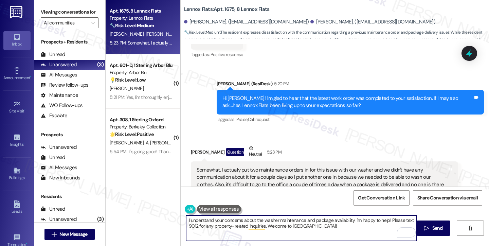
click at [322, 231] on textarea "I understand your concerns about the washer maintenance and package availabilit…" at bounding box center [301, 227] width 230 height 25
paste textarea "Thank you for sharing this with me. I’m sorry to hear about the frustration wit…"
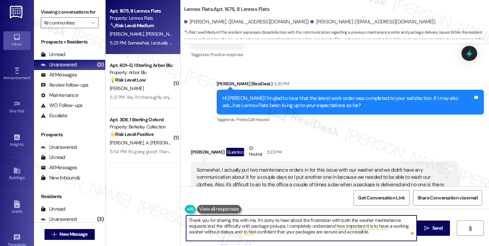
click at [314, 220] on textarea "Thank you for sharing this with me. I’m sorry to hear about the frustration wit…" at bounding box center [301, 227] width 230 height 25
drag, startPoint x: 348, startPoint y: 220, endPoint x: 302, endPoint y: 219, distance: 46.1
click at [302, 219] on textarea "Thank you for sharing this with me. I’m sorry to hear about the frustration wit…" at bounding box center [301, 227] width 230 height 25
click at [371, 218] on textarea "Thank you for sharing this with me. I’m sorry to hear about your experience wit…" at bounding box center [301, 227] width 230 height 25
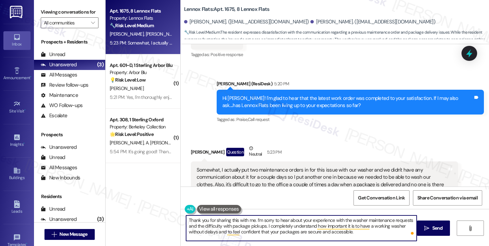
click at [371, 218] on textarea "Thank you for sharing this with me. I’m sorry to hear about your experience wit…" at bounding box center [301, 227] width 230 height 25
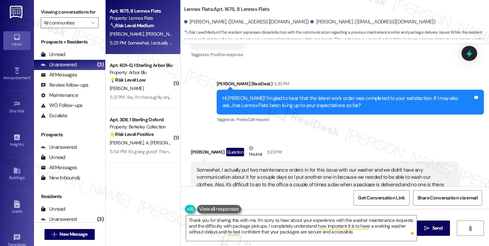
click at [38, 13] on div "Viewing conversations for All communities " at bounding box center [69, 17] width 71 height 35
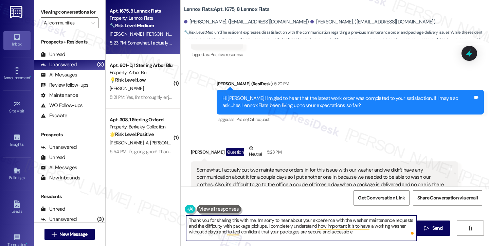
click at [360, 234] on textarea "Thank you for sharing this with me. I’m sorry to hear about your experience wit…" at bounding box center [301, 227] width 230 height 25
drag, startPoint x: 371, startPoint y: 231, endPoint x: 290, endPoint y: 228, distance: 80.1
click at [290, 228] on textarea "Thank you for sharing this with me. I’m sorry to hear about your experience wit…" at bounding box center [301, 227] width 230 height 25
click at [280, 227] on textarea "Thank you for sharing this with me. I’m sorry to hear about your experience wit…" at bounding box center [301, 227] width 230 height 25
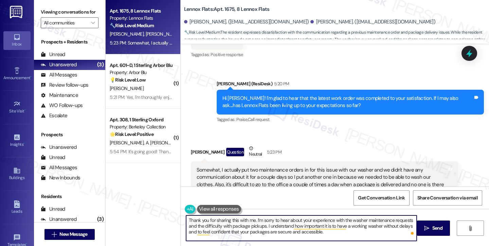
click at [347, 233] on textarea "Thank you for sharing this with me. I’m sorry to hear about your experience wit…" at bounding box center [301, 227] width 230 height 25
click at [350, 233] on textarea "Thank you for sharing this with me. I’m sorry to hear about your experience wit…" at bounding box center [301, 227] width 230 height 25
type textarea "Thank you for sharing this with me. I’m sorry to hear about your experience wit…"
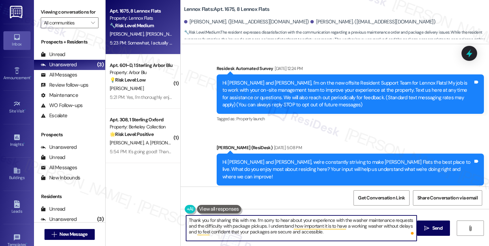
scroll to position [6144, 0]
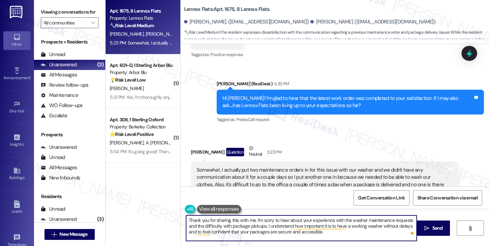
click at [274, 223] on textarea "Thank you for sharing this with me. I’m sorry to hear about your experience wit…" at bounding box center [301, 227] width 230 height 25
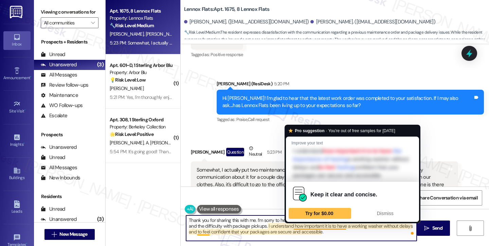
click at [270, 228] on textarea "Thank you for sharing this with me. I’m sorry to hear about your experience wit…" at bounding box center [301, 227] width 230 height 25
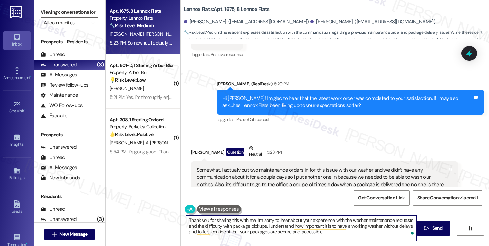
click at [348, 233] on textarea "Thank you for sharing this with me. I’m sorry to hear about your experience wit…" at bounding box center [301, 227] width 230 height 25
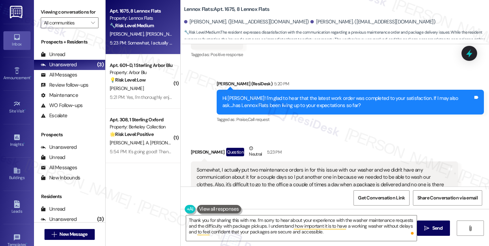
drag, startPoint x: 43, startPoint y: 11, endPoint x: 69, endPoint y: 24, distance: 28.5
click at [43, 11] on label "Viewing conversations for" at bounding box center [70, 12] width 58 height 11
click at [325, 233] on textarea "Thank you for sharing this with me. I’m sorry to hear about your experience wit…" at bounding box center [301, 227] width 230 height 25
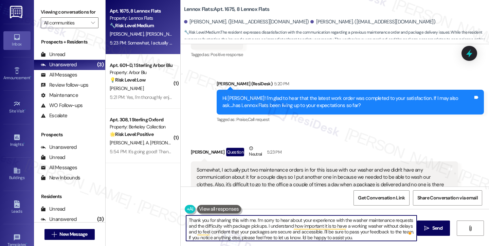
click at [191, 145] on div "[PERSON_NAME] Question Neutral 5:23 PM" at bounding box center [324, 153] width 267 height 17
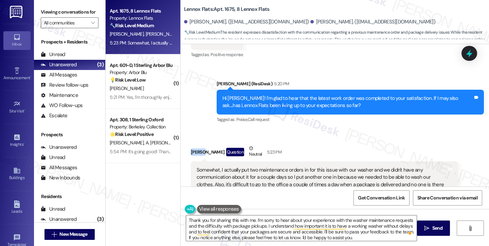
click at [191, 145] on div "[PERSON_NAME] Question Neutral 5:23 PM" at bounding box center [324, 153] width 267 height 17
copy div "[PERSON_NAME]"
click at [251, 217] on textarea "Thank you for sharing this with me. I’m sorry to hear about your experience wit…" at bounding box center [301, 227] width 230 height 25
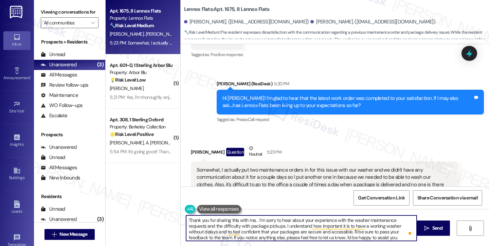
paste textarea "[PERSON_NAME]"
type textarea "Thank you for sharing this with me, Sarah. I’m sorry to hear about your experie…"
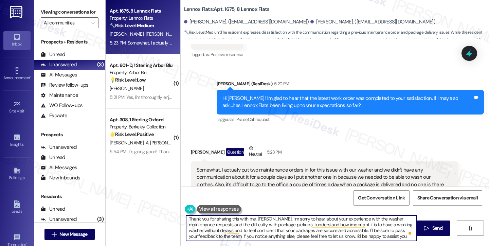
scroll to position [1, 0]
click at [434, 225] on span "Send" at bounding box center [437, 227] width 11 height 7
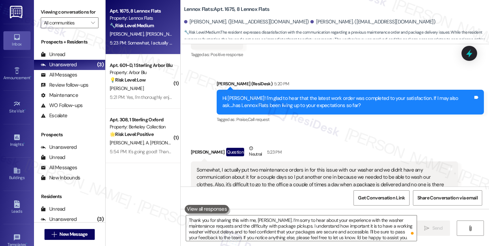
scroll to position [6213, 0]
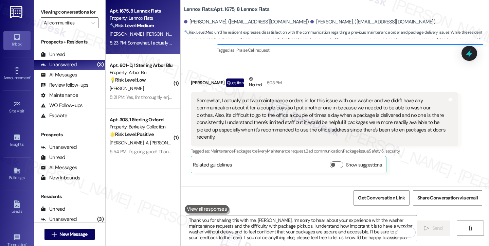
click at [290, 208] on div "Thank you for sharing this with me, Sarah. I’m sorry to hear about your experie…" at bounding box center [347, 222] width 250 height 29
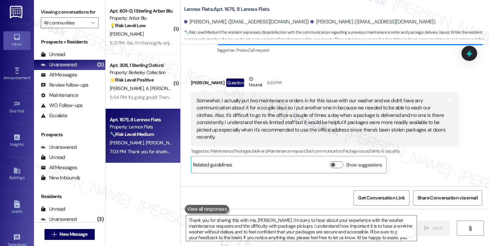
click at [290, 208] on div "Thank you for sharing this with me, Sarah. I’m sorry to hear about your experie…" at bounding box center [347, 222] width 250 height 29
click at [282, 92] on div "Somewhat, I actually put two maintenance orders in for this issue with our wash…" at bounding box center [324, 119] width 267 height 54
click at [288, 97] on div "Somewhat, I actually put two maintenance orders in for this issue with our wash…" at bounding box center [321, 119] width 250 height 44
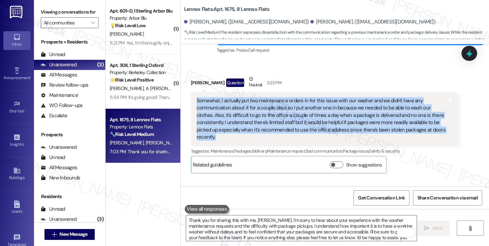
click at [288, 97] on div "Somewhat, I actually put two maintenance orders in for this issue with our wash…" at bounding box center [321, 119] width 250 height 44
copy div "Somewhat, I actually put two maintenance orders in for this issue with our wash…"
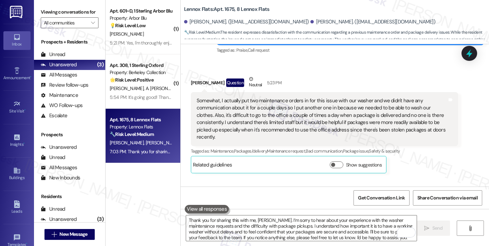
click at [311, 178] on div "Sent via SMS Sarah 7:03 PM Thank you for sharing this with me, Sarah. I’m sorry…" at bounding box center [335, 212] width 308 height 69
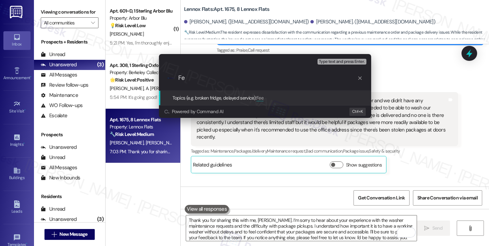
type input "F"
type input "M"
type input "Package pick up and maintenance feedback"
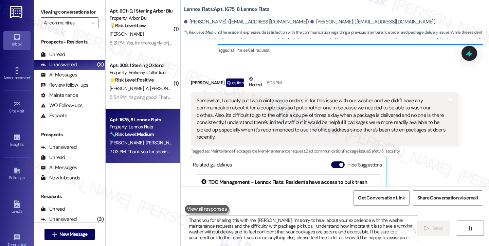
scroll to position [6312, 0]
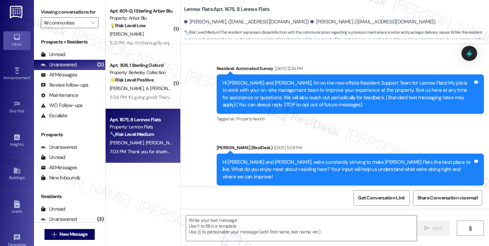
type textarea "Fetching suggested responses. Please feel free to read through the conversation…"
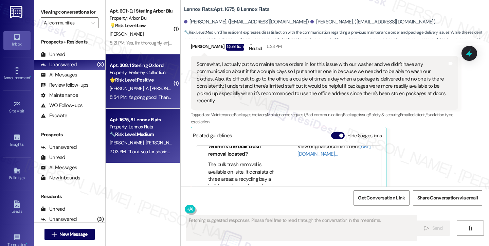
scroll to position [97, 0]
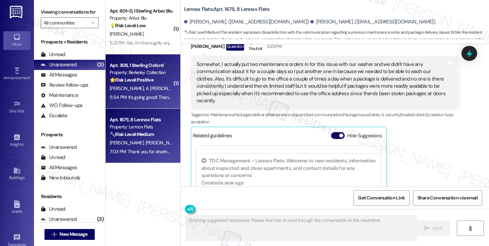
click at [148, 89] on span "A. [PERSON_NAME]" at bounding box center [164, 88] width 39 height 6
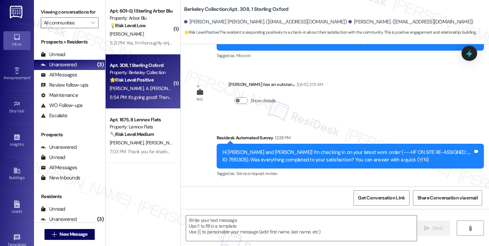
type textarea "Fetching suggested responses. Please feel free to read through the conversation…"
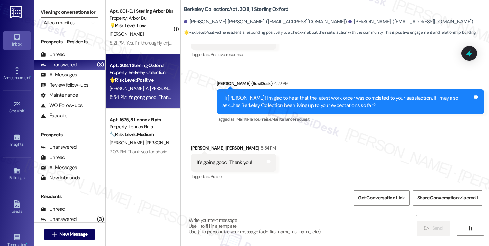
scroll to position [286, 0]
click at [273, 99] on div "Hi Jackson! I'm glad to hear that the latest work order was completed to your s…" at bounding box center [347, 101] width 250 height 15
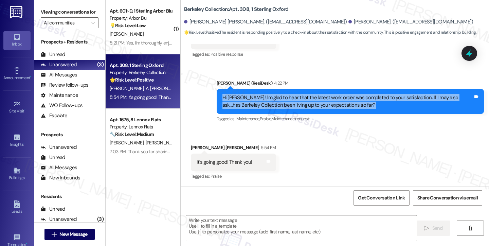
click at [273, 99] on div "Hi Jackson! I'm glad to hear that the latest work order was completed to your s…" at bounding box center [347, 101] width 250 height 15
drag, startPoint x: 42, startPoint y: 11, endPoint x: 48, endPoint y: 14, distance: 6.6
click at [42, 11] on label "Viewing conversations for" at bounding box center [70, 12] width 58 height 11
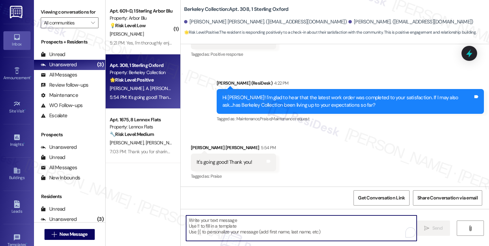
click at [236, 224] on textarea "To enrich screen reader interactions, please activate Accessibility in Grammarl…" at bounding box center [301, 227] width 230 height 25
paste textarea "That’s wonderful to hear, Yu-Shou, thank you! 💛 If you’re comfortable, would yo…"
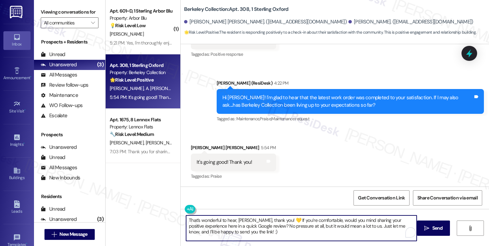
click at [197, 147] on div "Jackson Englar-Carlson 5:54 PM" at bounding box center [233, 149] width 85 height 10
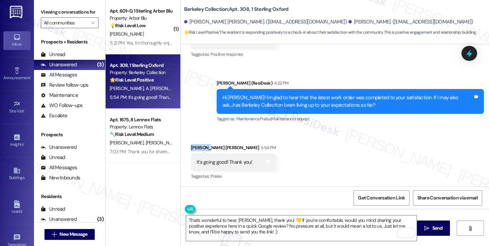
click at [197, 147] on div "Jackson Englar-Carlson 5:54 PM" at bounding box center [233, 149] width 85 height 10
copy div "Jackson"
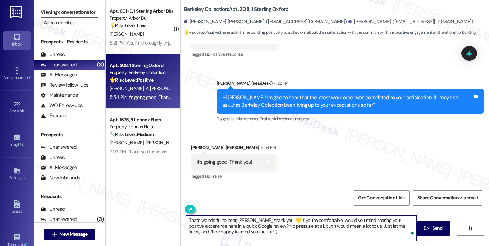
drag, startPoint x: 234, startPoint y: 219, endPoint x: 250, endPoint y: 219, distance: 16.0
click at [250, 219] on textarea "That’s wonderful to hear, Yu-Shou, thank you! 💛 If you’re comfortable, would yo…" at bounding box center [301, 227] width 230 height 25
paste textarea "Jackson"
type textarea "That’s wonderful to hear, Jackson, thank you! 💛 If you’re comfortable, would yo…"
click at [270, 223] on textarea "That’s wonderful to hear, Jackson, thank you! 💛 If you’re comfortable, would yo…" at bounding box center [301, 227] width 230 height 25
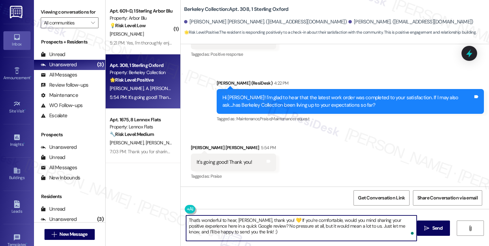
click at [244, 227] on textarea "That’s wonderful to hear, Jackson, thank you! 💛 If you’re comfortable, would yo…" at bounding box center [301, 227] width 230 height 25
click at [269, 232] on textarea "That’s wonderful to hear, Jackson, thank you! 💛 If you’re comfortable, would yo…" at bounding box center [301, 227] width 230 height 25
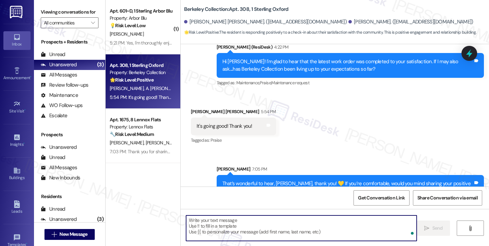
scroll to position [347, 0]
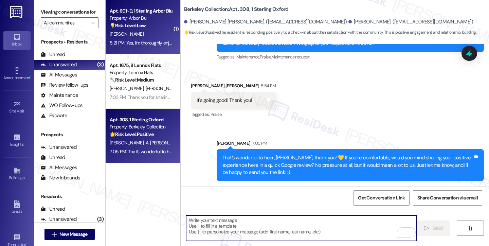
click at [155, 49] on div "Apt. 601~D, 1 Sterling Arbor Blu Property: Arbor Blu 💡 Risk Level: Low The resi…" at bounding box center [143, 27] width 75 height 54
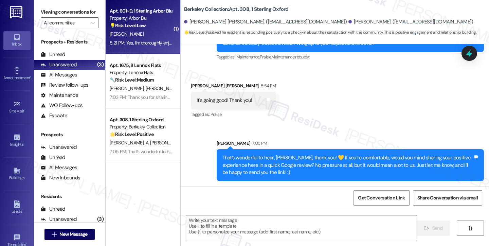
type textarea "Fetching suggested responses. Please feel free to read through the conversation…"
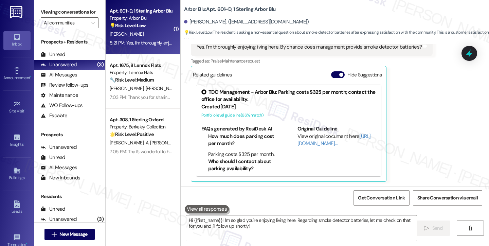
scroll to position [298, 0]
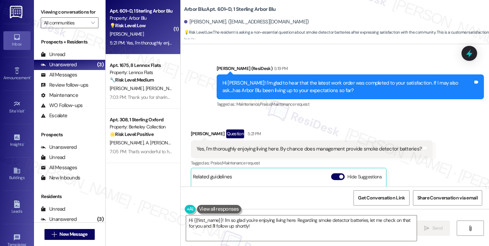
click at [268, 148] on div "Yes, I'm thoroughly enjoying living here. By chance does management provide smo…" at bounding box center [308, 148] width 225 height 7
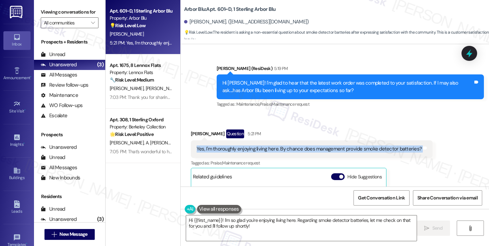
click at [268, 148] on div "Yes, I'm thoroughly enjoying living here. By chance does management provide smo…" at bounding box center [308, 148] width 225 height 7
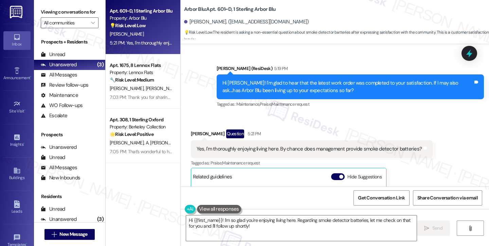
click at [283, 86] on div "Hi Jonah! I'm glad to hear that the latest work order was completed to your sat…" at bounding box center [347, 86] width 250 height 15
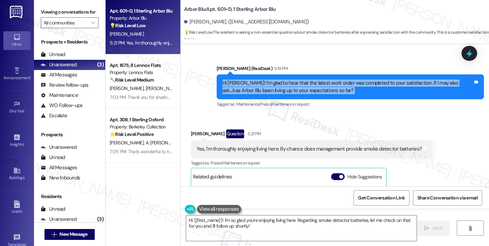
click at [283, 86] on div "Hi Jonah! I'm glad to hear that the latest work order was completed to your sat…" at bounding box center [347, 86] width 250 height 15
click at [239, 222] on textarea "Hi {{first_name}}! I'm so glad you're enjoying living here. Regarding smoke det…" at bounding box center [301, 227] width 230 height 25
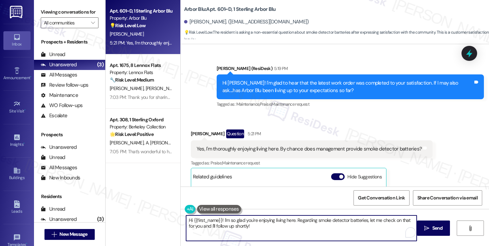
click at [240, 223] on textarea "Hi {{first_name}}! I'm so glad you're enjoying living here. Regarding smoke det…" at bounding box center [301, 227] width 230 height 25
click at [281, 225] on textarea "Hi {{first_name}}! I'm so glad you're enjoying living here. Regarding smoke det…" at bounding box center [301, 227] width 230 height 25
click at [236, 225] on textarea "Hi {{first_name}}! I'm so glad you're enjoying living here. Regarding smoke det…" at bounding box center [301, 227] width 230 height 25
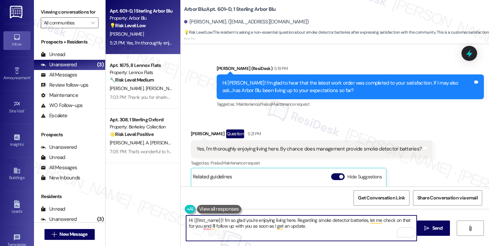
click at [293, 220] on textarea "Hi {{first_name}}! I'm so glad you're enjoying living here. Regarding smoke det…" at bounding box center [301, 227] width 230 height 25
click at [320, 230] on textarea "Hi {{first_name}}! I'm so glad you're enjoying living here. Regarding smoke det…" at bounding box center [301, 227] width 230 height 25
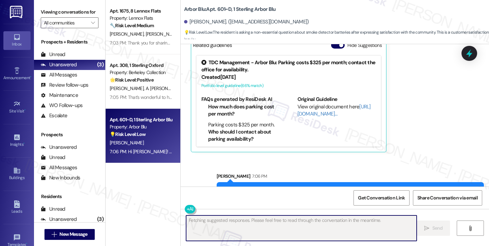
scroll to position [454, 0]
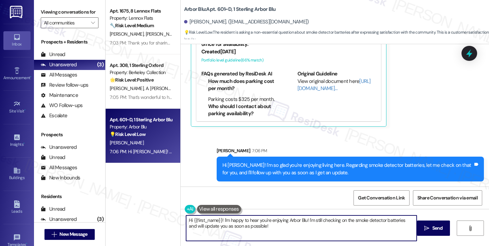
click at [247, 224] on textarea "Hi {{first_name}}! I'm happy to hear you're enjoying Arbor Blu! I'm still check…" at bounding box center [301, 227] width 230 height 25
paste textarea "Jackson"
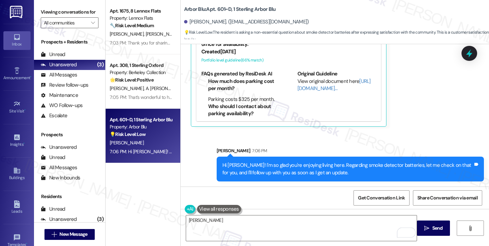
drag, startPoint x: 37, startPoint y: 17, endPoint x: 41, endPoint y: 19, distance: 4.0
click at [37, 17] on div "Viewing conversations for All communities " at bounding box center [69, 17] width 71 height 35
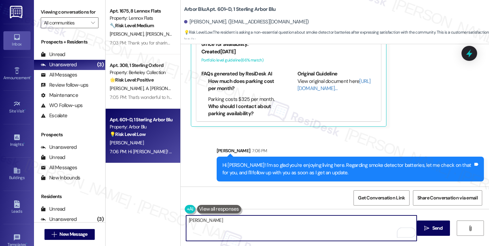
click at [215, 221] on textarea "Jackson" at bounding box center [301, 227] width 230 height 25
paste textarea "That’s wonderful to hear, Yu-Shou, thank you! 💛 If you’re comfortable, would yo…"
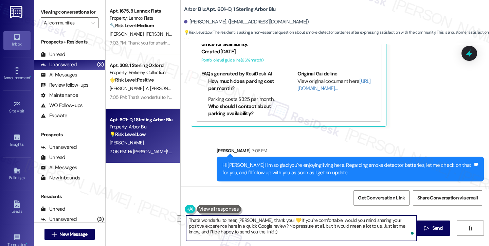
drag, startPoint x: 279, startPoint y: 219, endPoint x: 176, endPoint y: 214, distance: 102.9
click at [181, 214] on div "That’s wonderful to hear, Yu-Shou, thank you! 💛 If you’re comfortable, would yo…" at bounding box center [335, 234] width 308 height 51
click at [373, 225] on textarea "If you’re comfortable, would you mind sharing your positive experience here in …" at bounding box center [301, 227] width 230 height 25
click at [263, 228] on textarea "If you’re comfortable, would you mind sharing your positive experience here in …" at bounding box center [301, 227] width 230 height 25
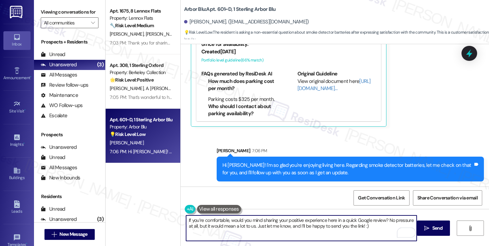
click at [263, 228] on textarea "If you’re comfortable, would you mind sharing your positive experience here in …" at bounding box center [301, 227] width 230 height 25
click at [186, 221] on textarea "If you’re comfortable, would you mind sharing your positive experience here in …" at bounding box center [301, 227] width 230 height 25
click at [322, 224] on textarea "If you’re comfortable, would you mind sharing your positive experience here in …" at bounding box center [301, 227] width 230 height 25
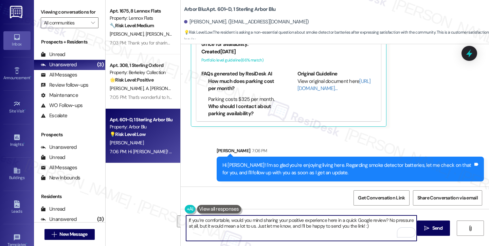
click at [315, 221] on textarea "If you’re comfortable, would you mind sharing your positive experience here in …" at bounding box center [301, 227] width 230 height 25
click at [373, 224] on textarea "If you’re comfortable, would you mind sharing your positive experience here in …" at bounding box center [301, 227] width 230 height 25
type textarea "If you’re comfortable, would you mind sharing your positive experience here in …"
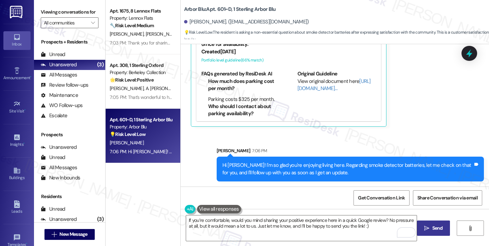
click at [429, 225] on span " Send" at bounding box center [432, 227] width 21 height 7
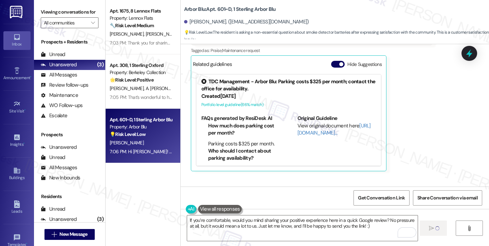
scroll to position [353, 0]
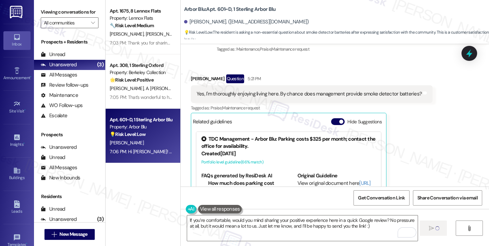
click at [337, 116] on div "Related guidelines Hide Suggestions" at bounding box center [288, 121] width 191 height 13
click at [335, 119] on button "Hide Suggestions" at bounding box center [338, 121] width 14 height 7
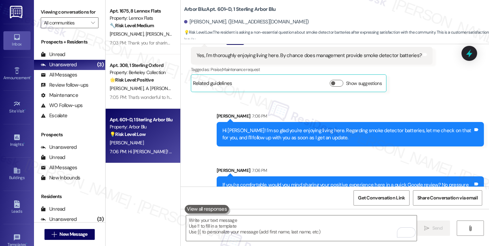
scroll to position [411, 0]
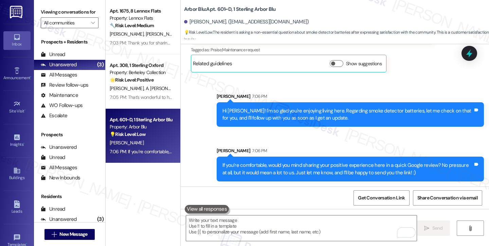
click at [276, 168] on div "If you’re comfortable, would you mind sharing your positive experience here in …" at bounding box center [347, 169] width 250 height 15
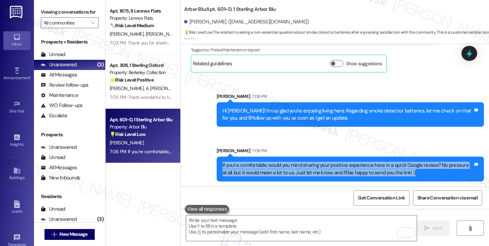
click at [276, 168] on div "If you’re comfortable, would you mind sharing your positive experience here in …" at bounding box center [347, 169] width 250 height 15
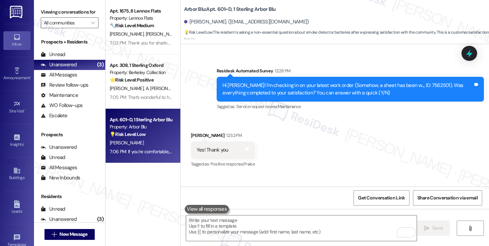
scroll to position [173, 0]
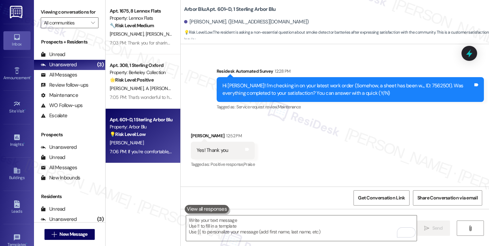
click at [282, 90] on div "Hi Jonah! I'm checking in on your latest work order (Somehow, a sheet has been …" at bounding box center [347, 89] width 250 height 15
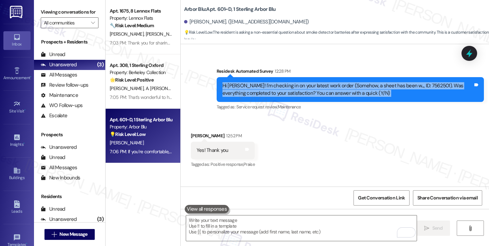
click at [282, 90] on div "Hi Jonah! I'm checking in on your latest work order (Somehow, a sheet has been …" at bounding box center [347, 89] width 250 height 15
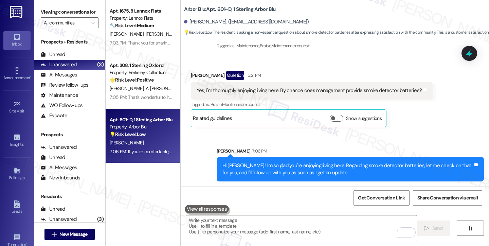
scroll to position [411, 0]
